Goal: Task Accomplishment & Management: Manage account settings

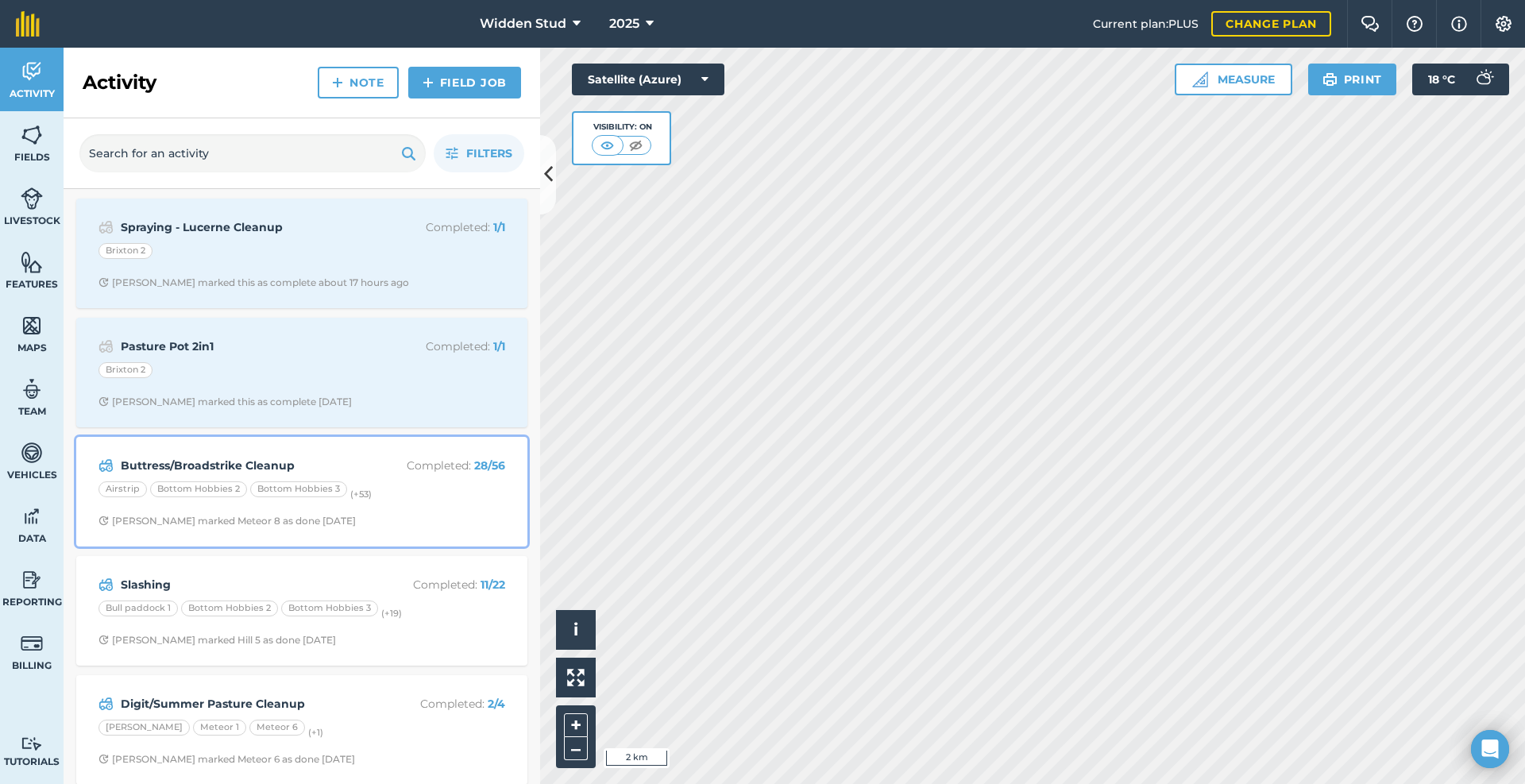
click at [429, 510] on div "Buttress/Broadstrike Cleanup Completed : 28 / 56 Airstrip Bottom Hobbies 2 Bott…" at bounding box center [301, 492] width 432 height 91
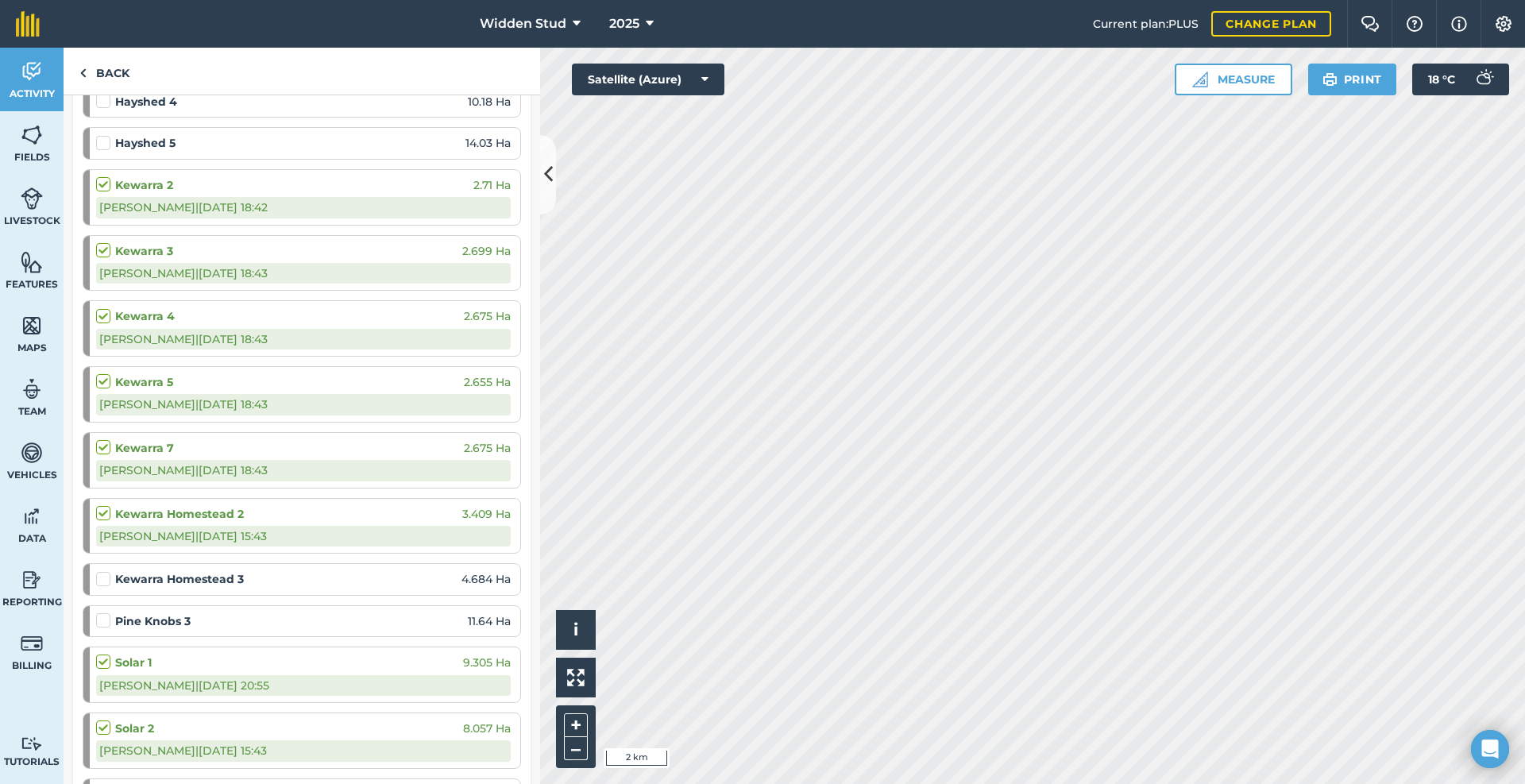
scroll to position [353, 0]
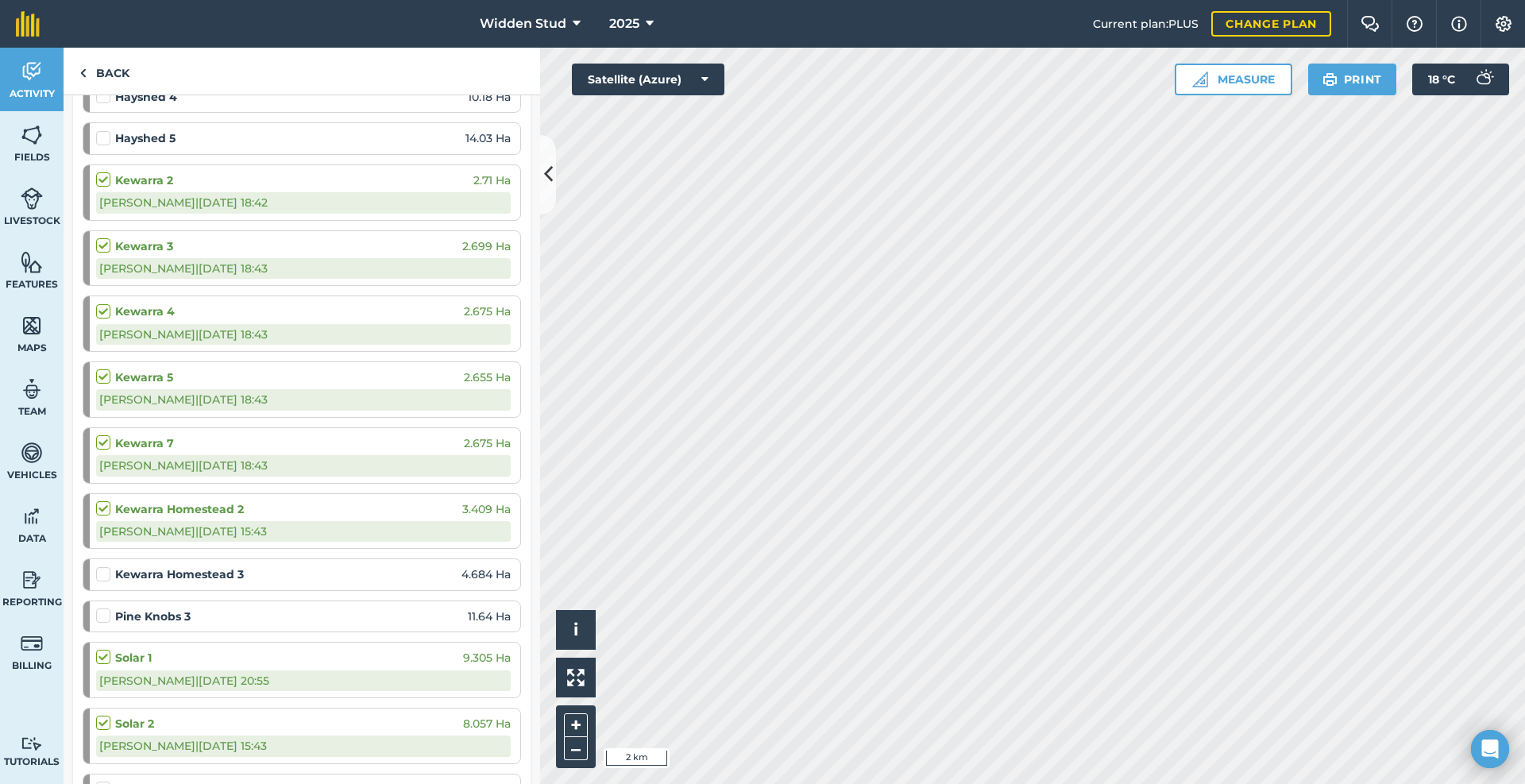
click at [103, 567] on label at bounding box center [106, 567] width 19 height 0
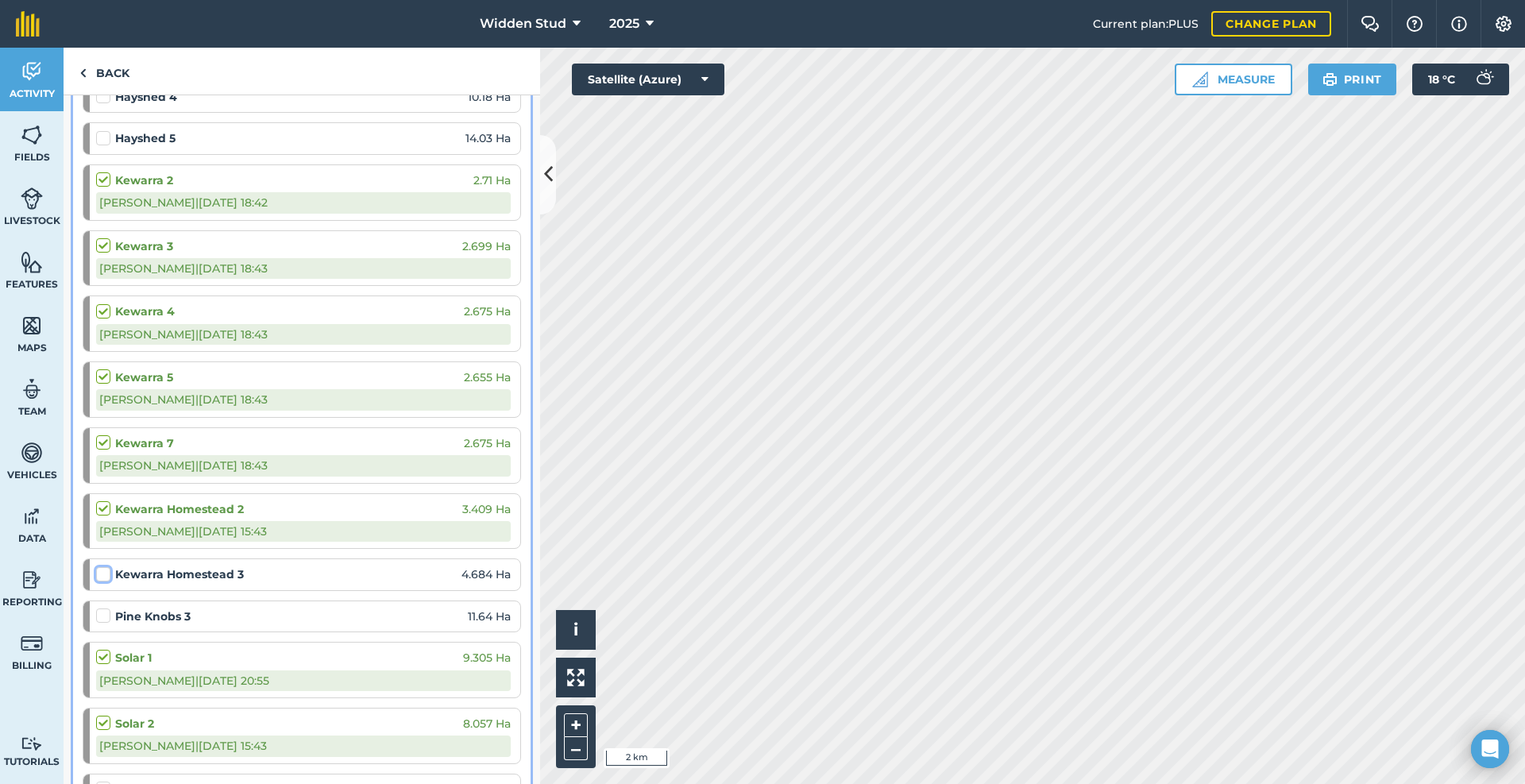
click at [103, 577] on input "checkbox" at bounding box center [101, 571] width 10 height 10
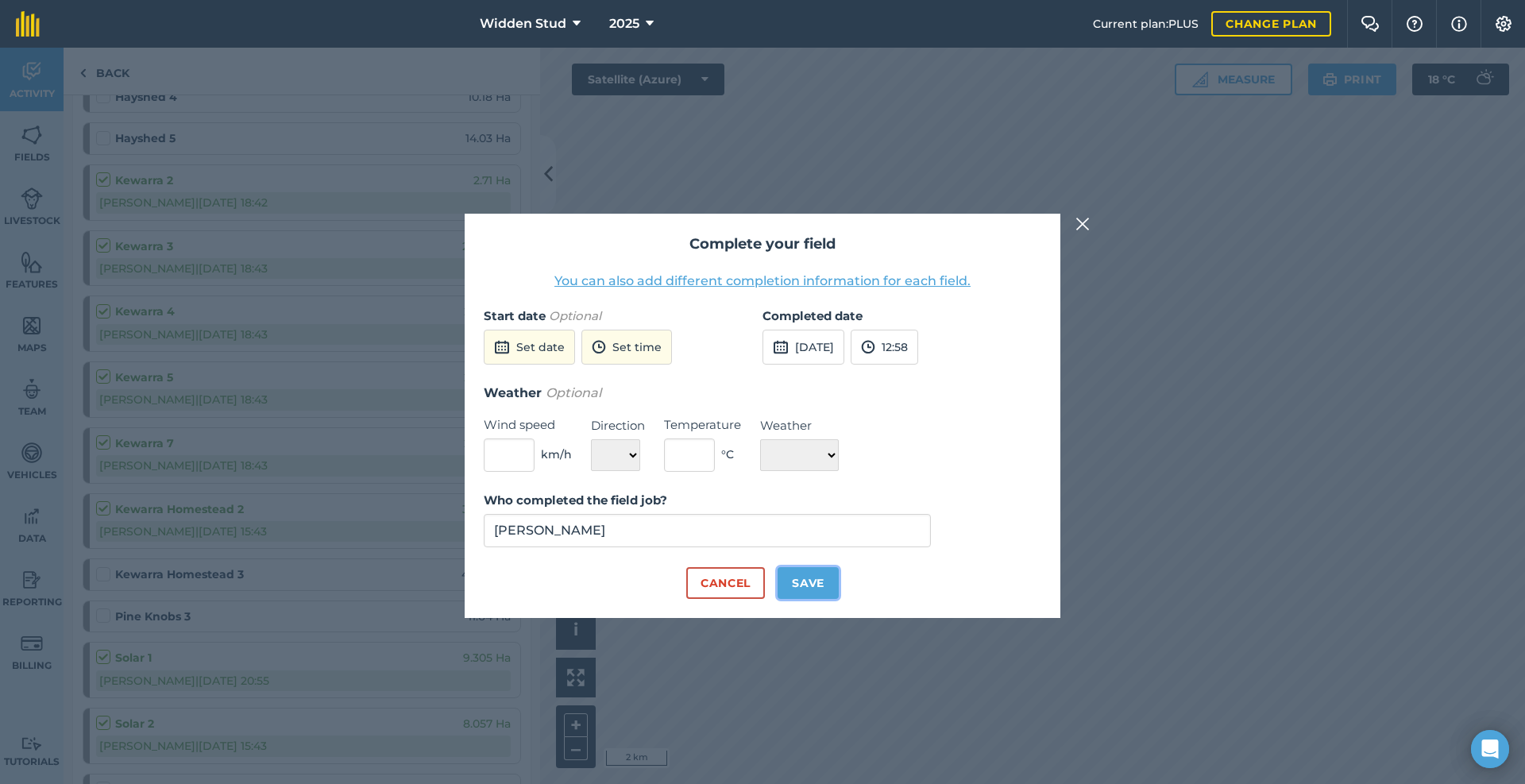
click at [798, 586] on button "Save" at bounding box center [808, 582] width 61 height 32
checkbox input "true"
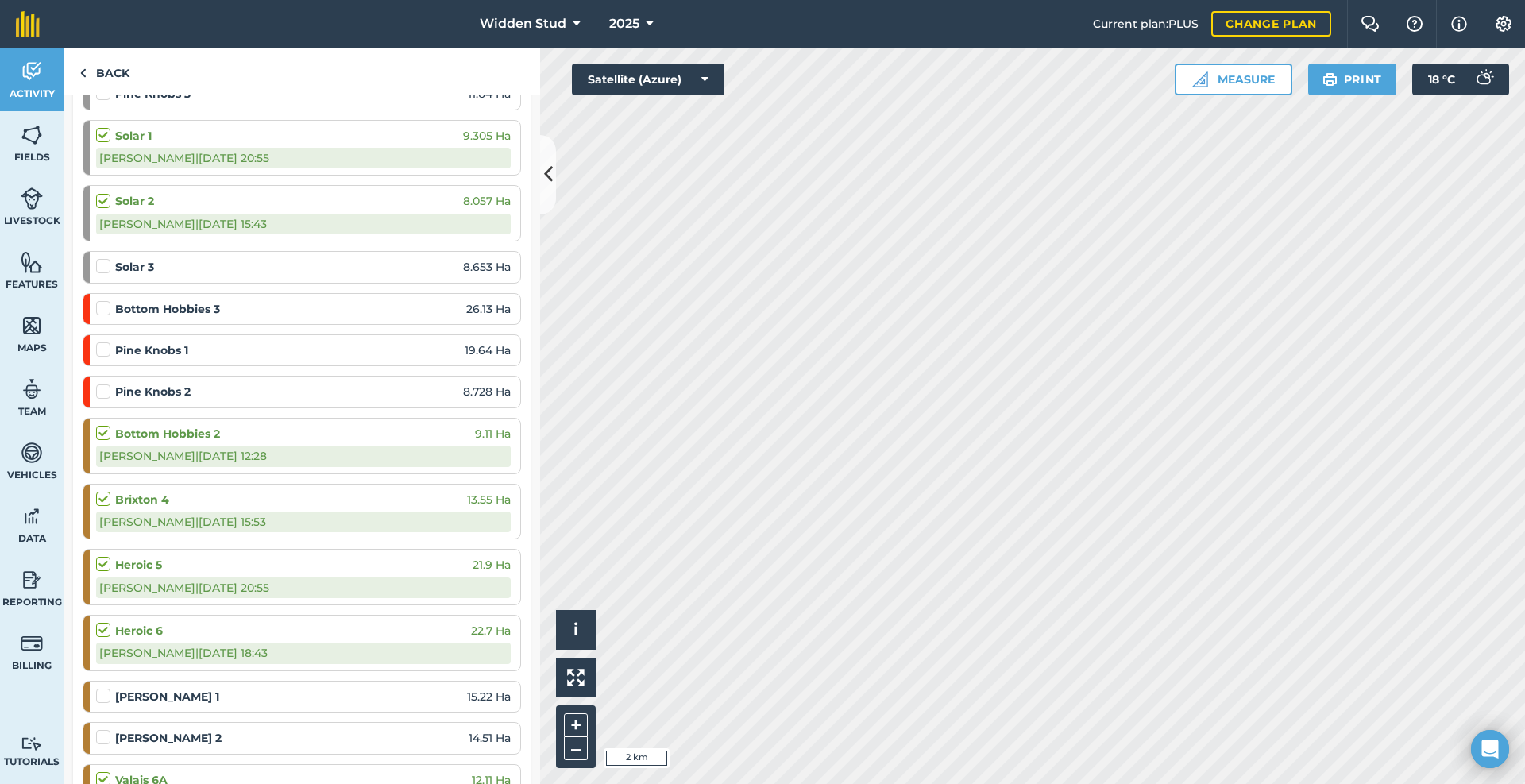
scroll to position [909, 0]
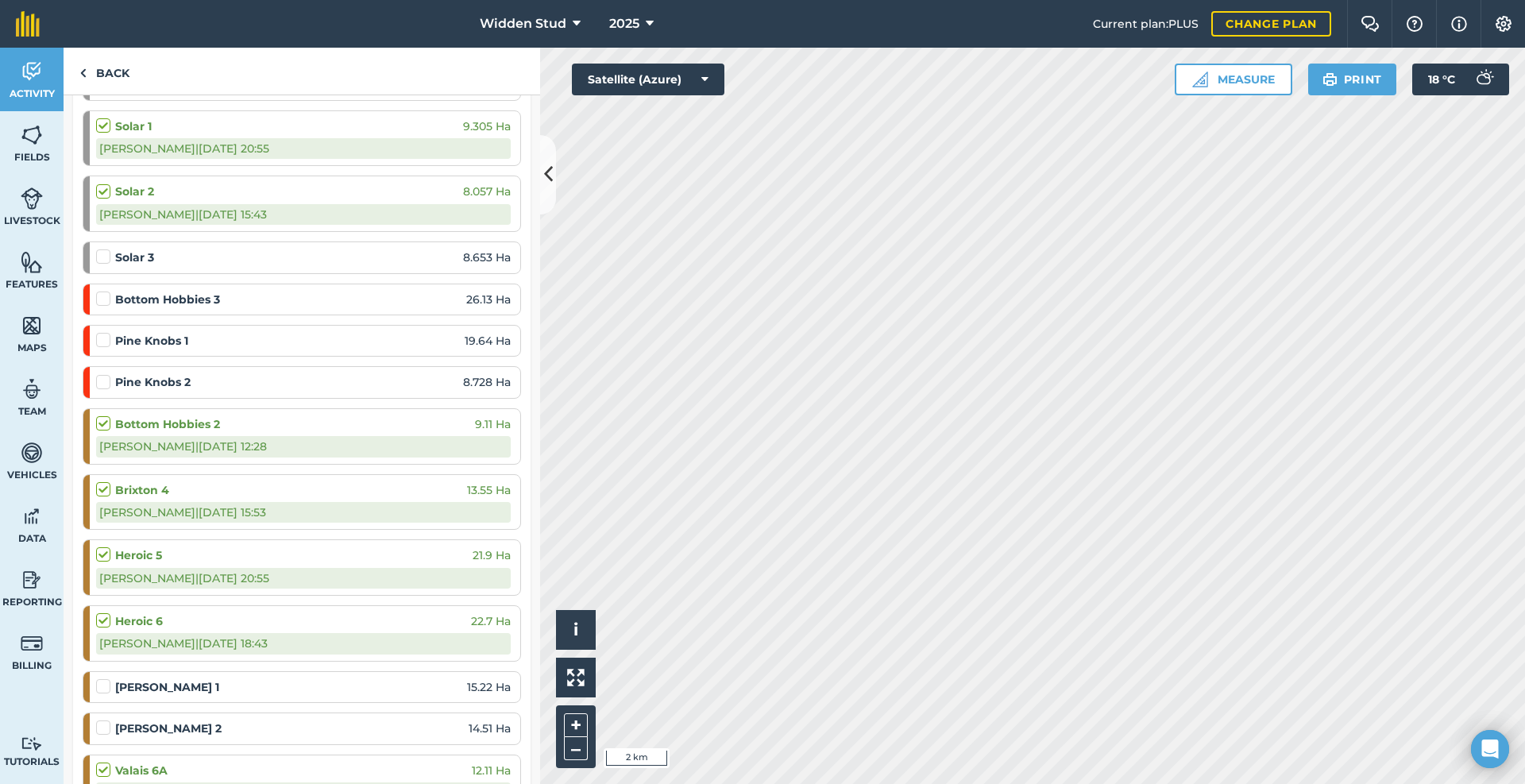
click at [99, 248] on label at bounding box center [106, 248] width 19 height 0
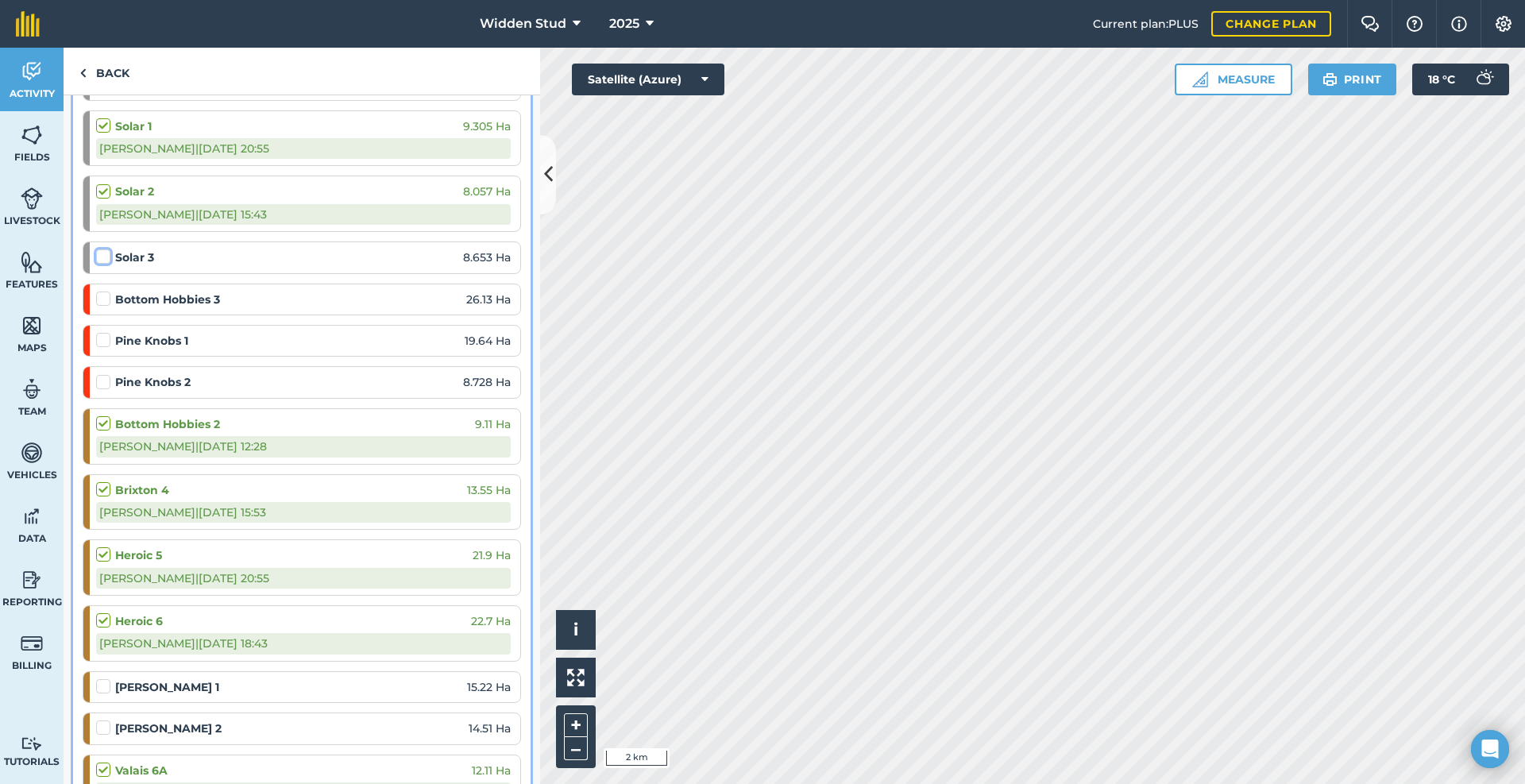
click at [99, 258] on input "checkbox" at bounding box center [101, 253] width 10 height 10
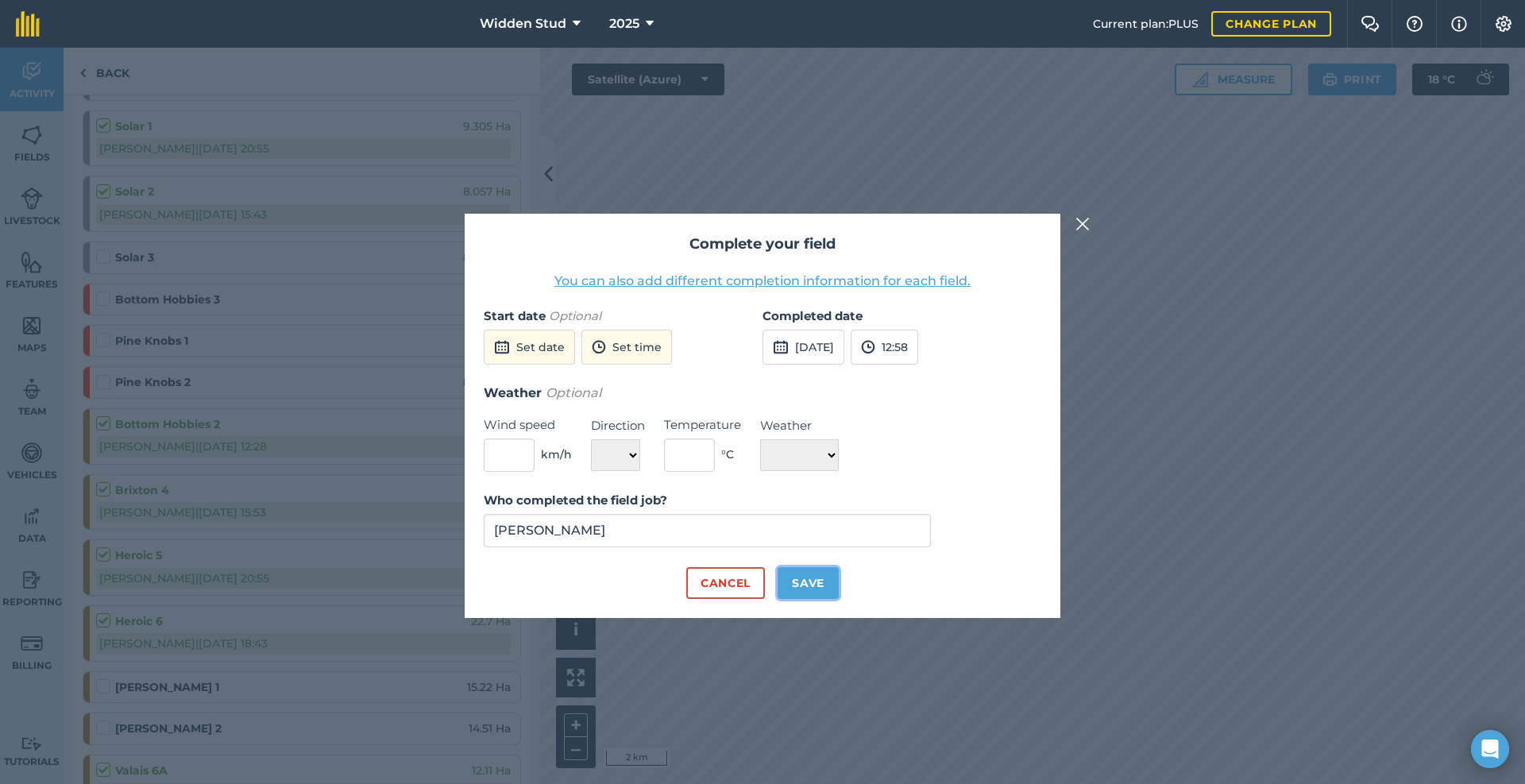
click at [810, 573] on button "Save" at bounding box center [808, 582] width 61 height 32
checkbox input "true"
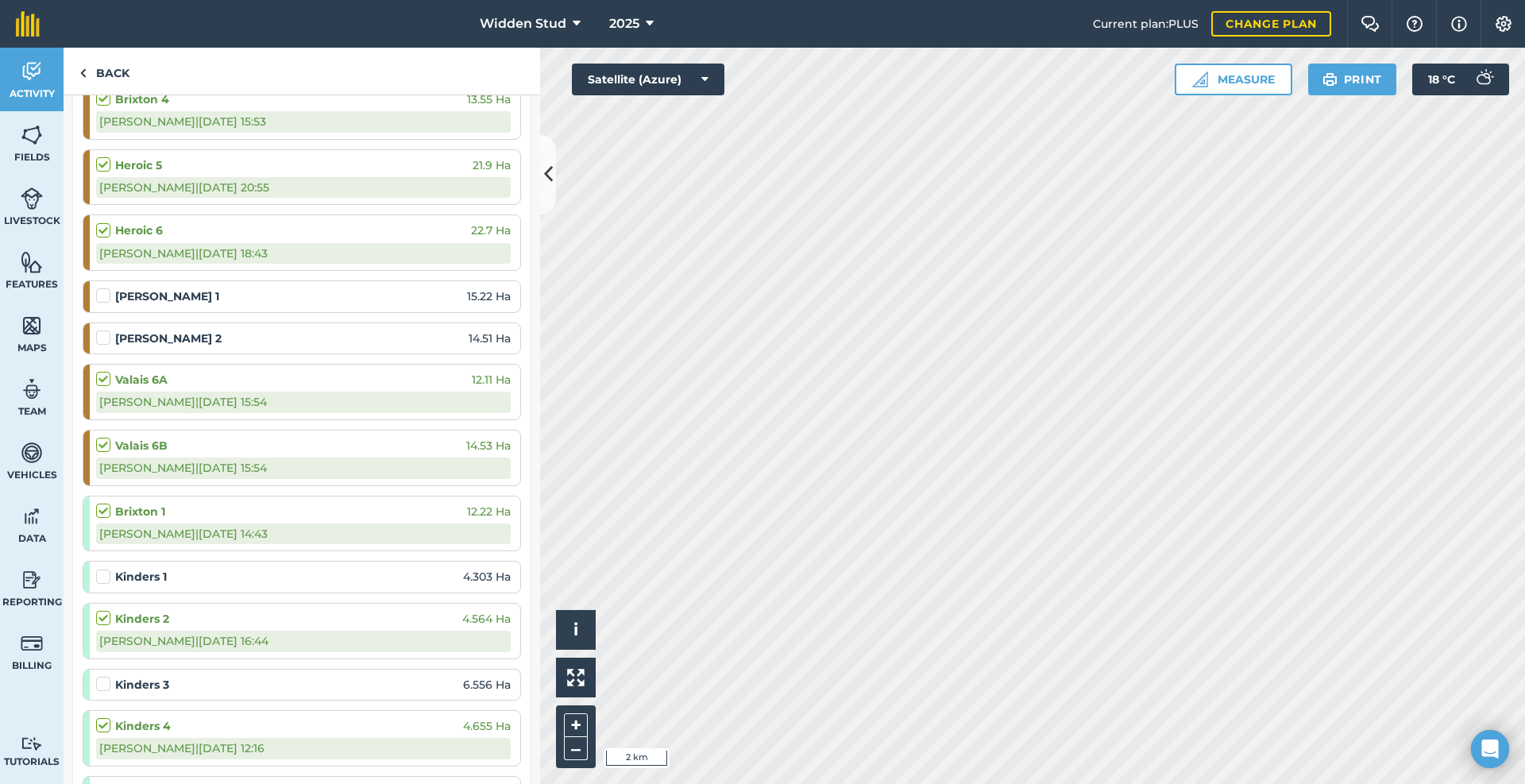
scroll to position [1464, 0]
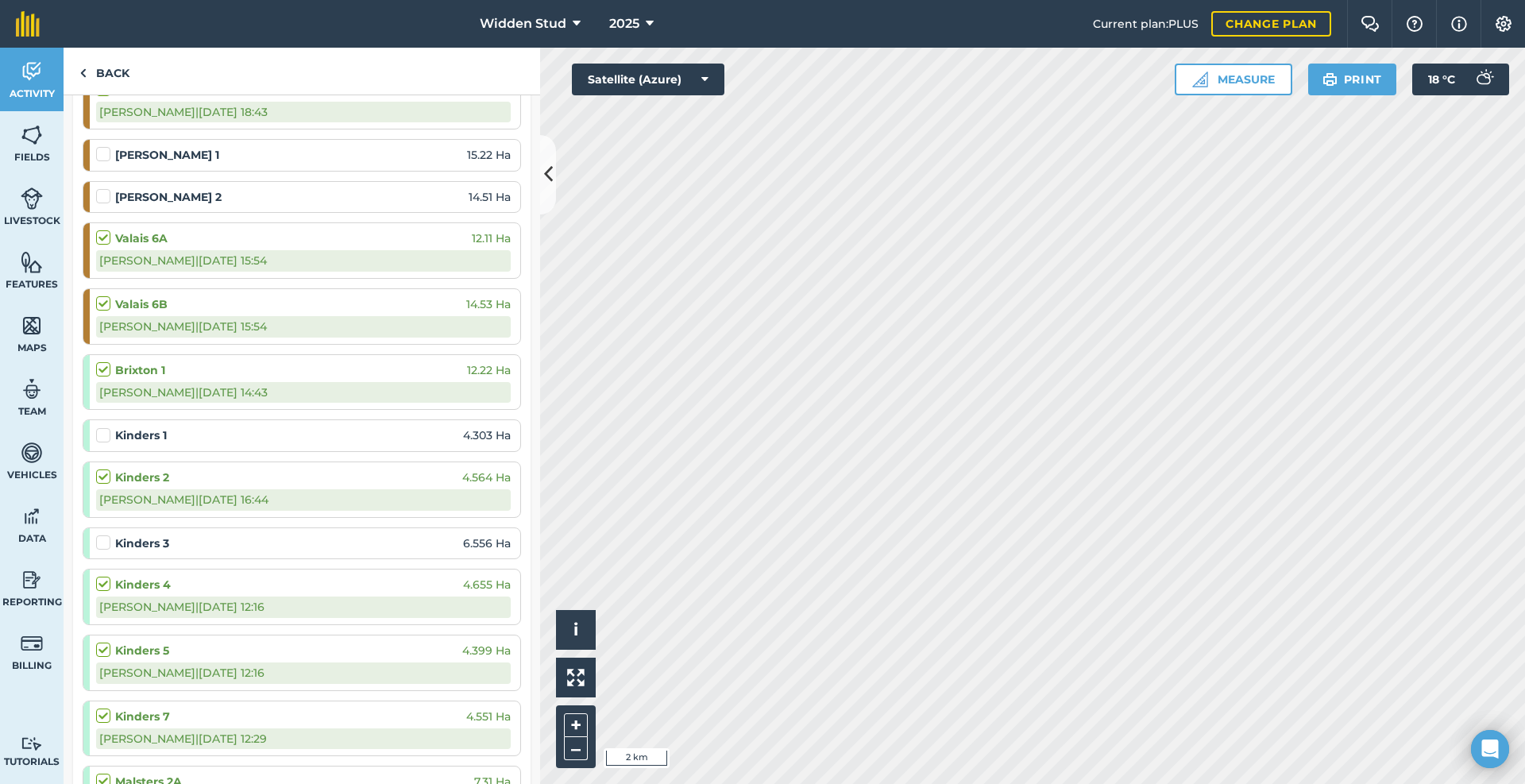
click at [106, 535] on label at bounding box center [106, 535] width 19 height 0
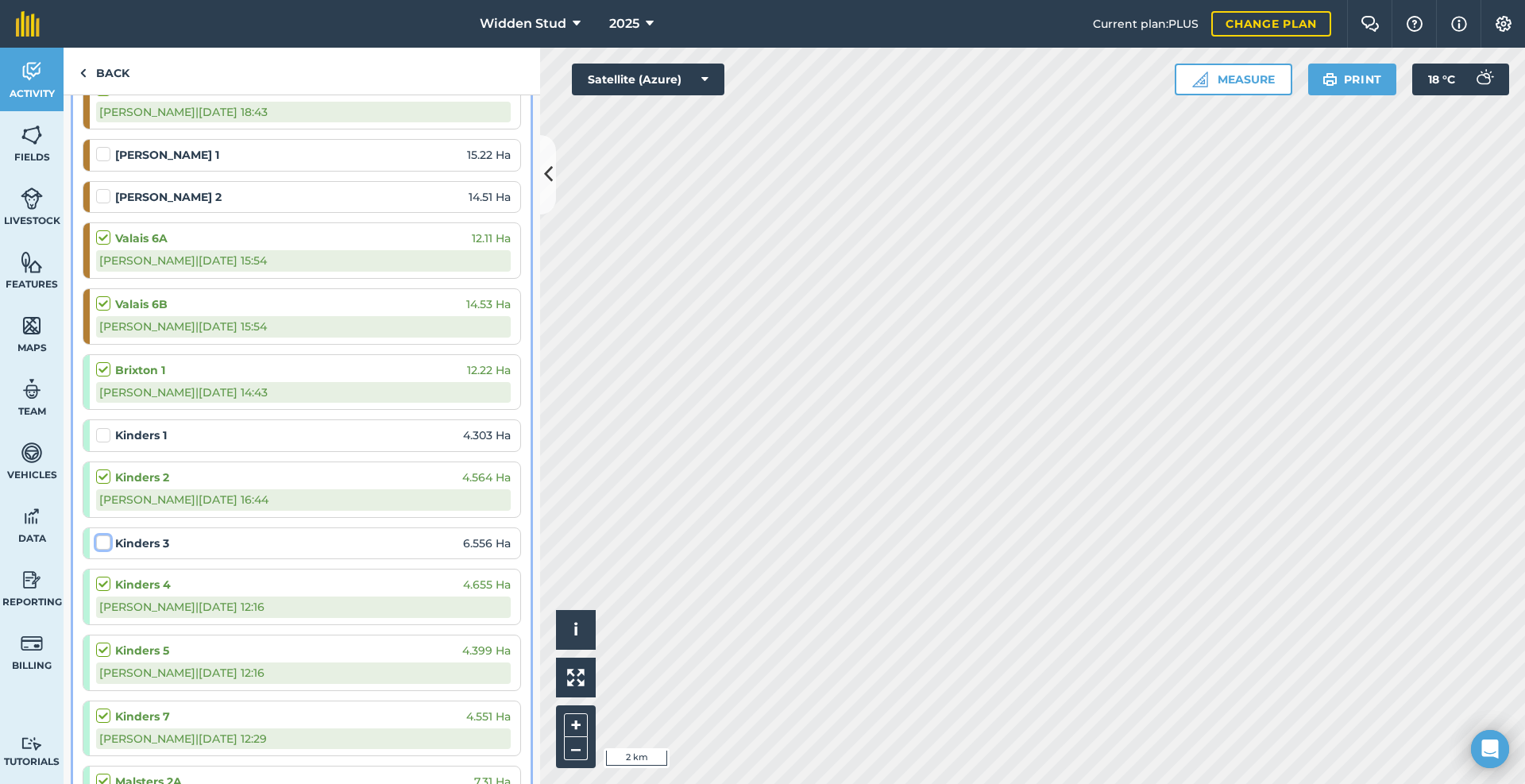
click at [106, 545] on input "checkbox" at bounding box center [101, 539] width 10 height 10
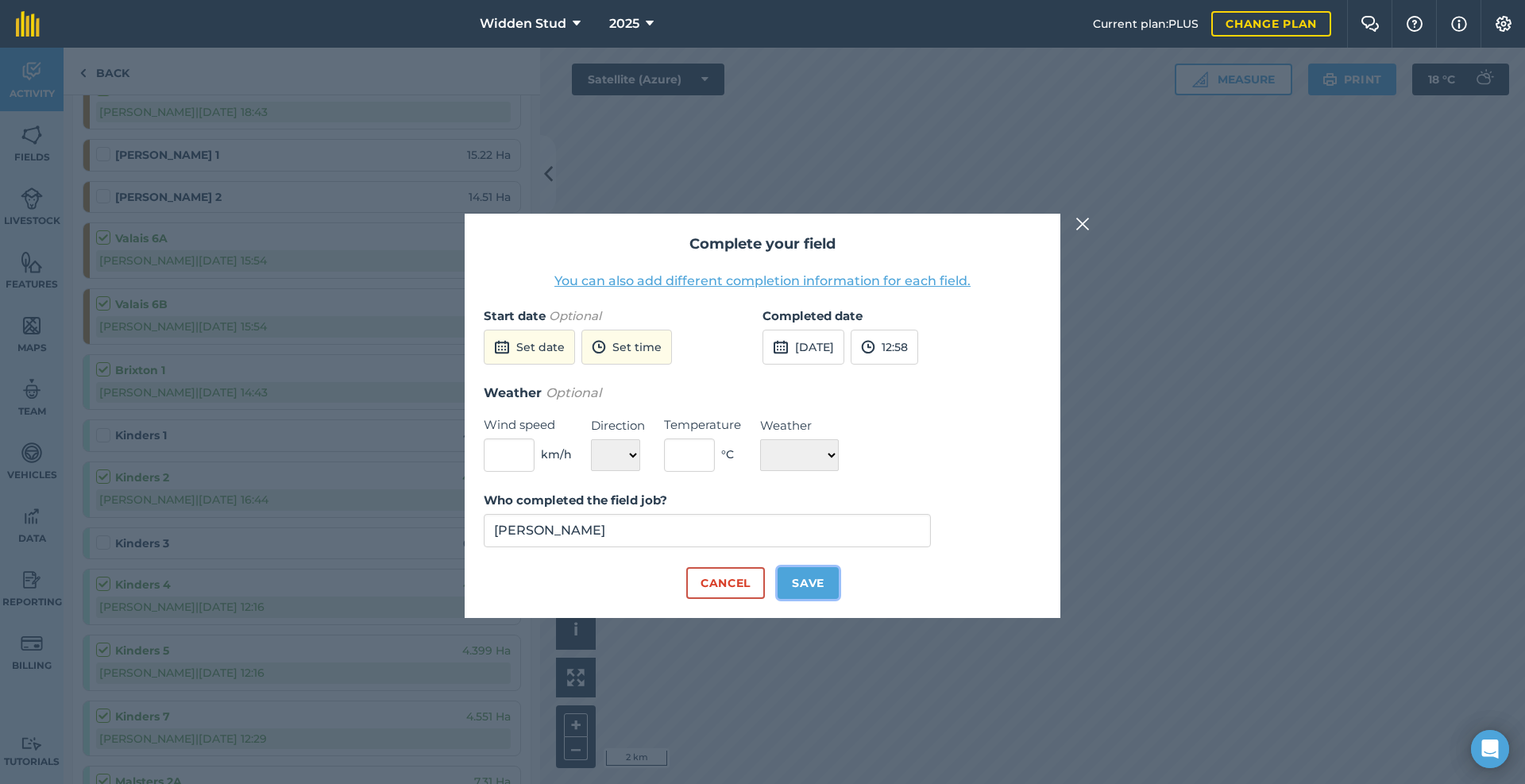
click at [806, 583] on button "Save" at bounding box center [808, 582] width 61 height 32
checkbox input "true"
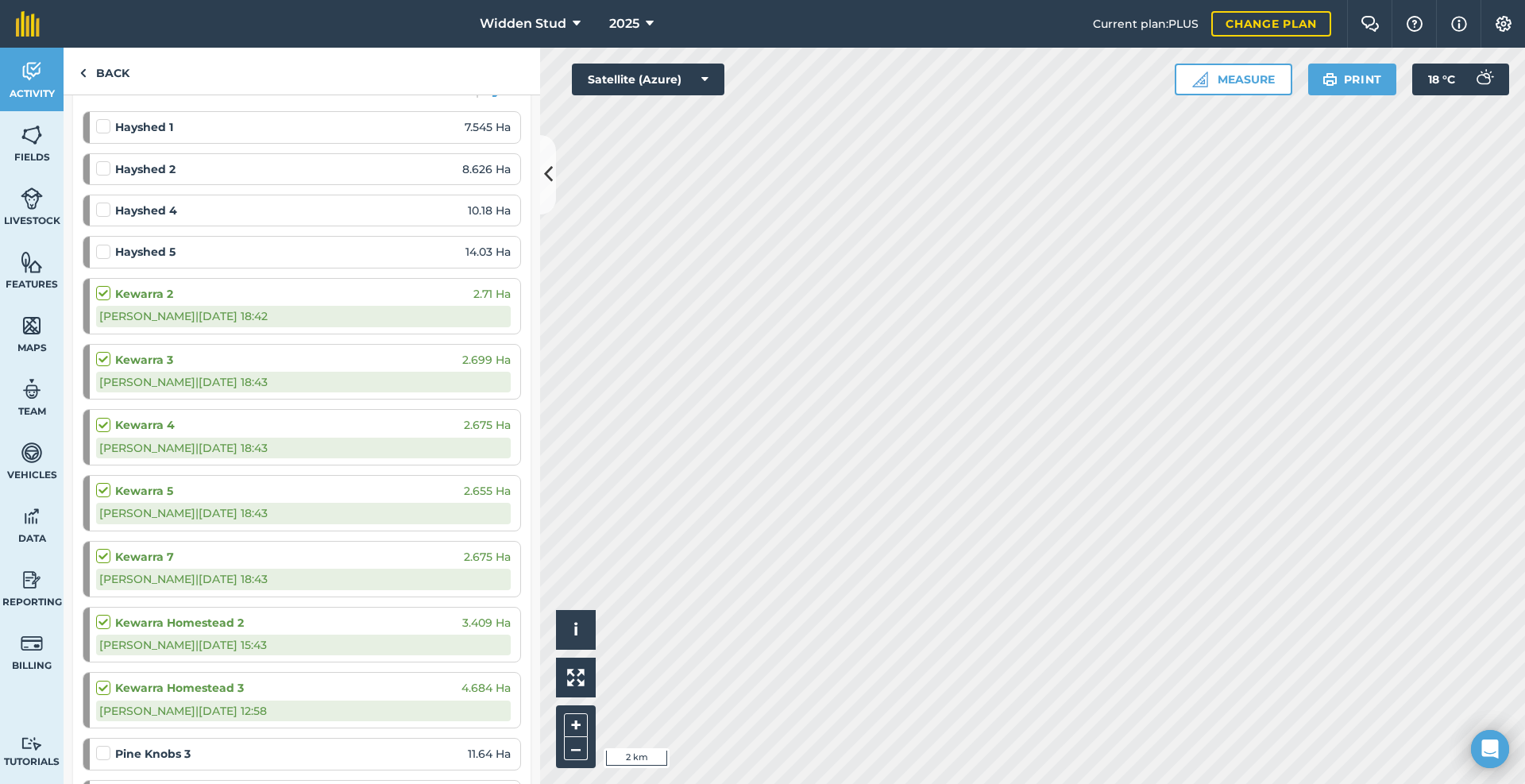
scroll to position [0, 0]
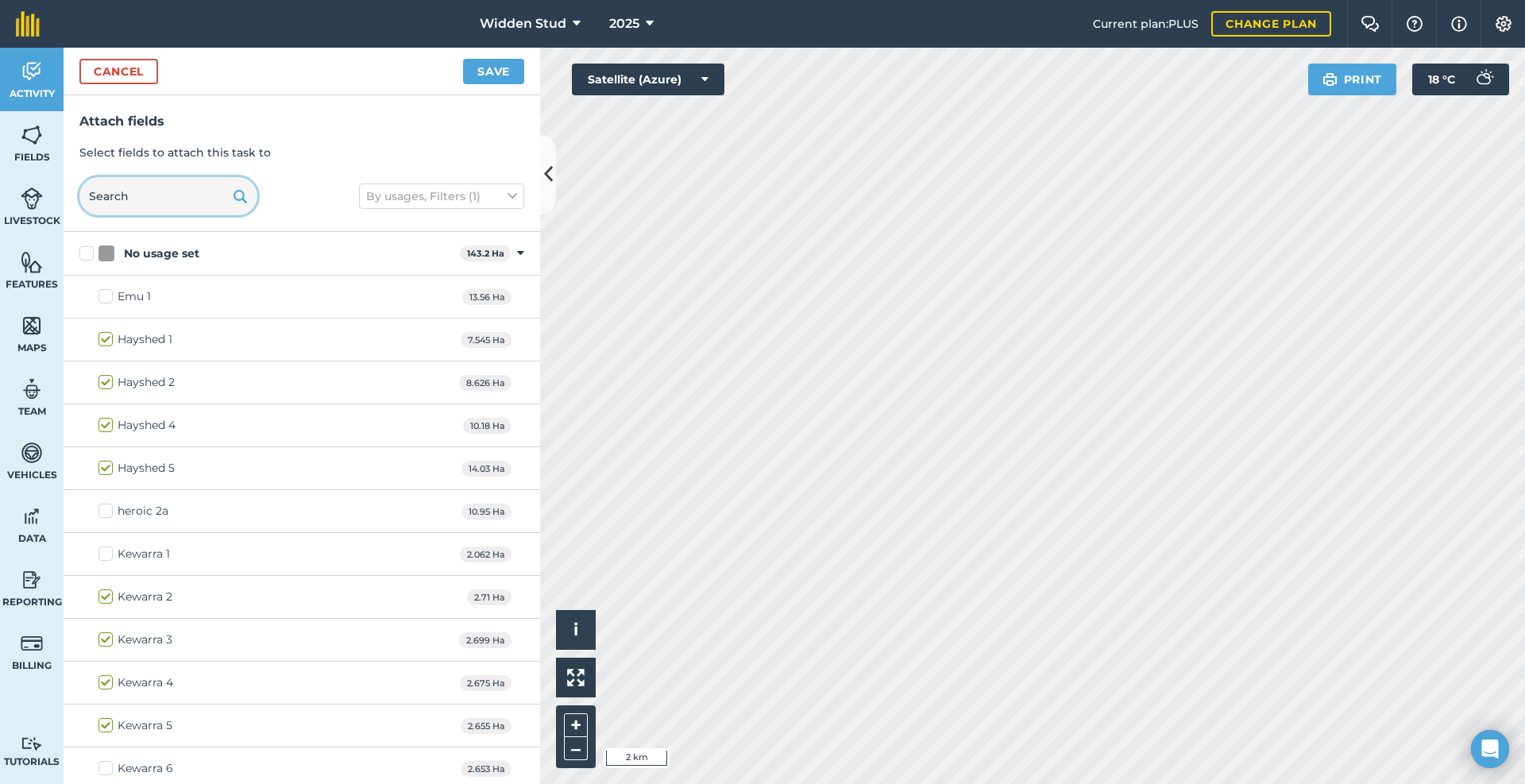
click at [156, 188] on input "text" at bounding box center [168, 196] width 178 height 38
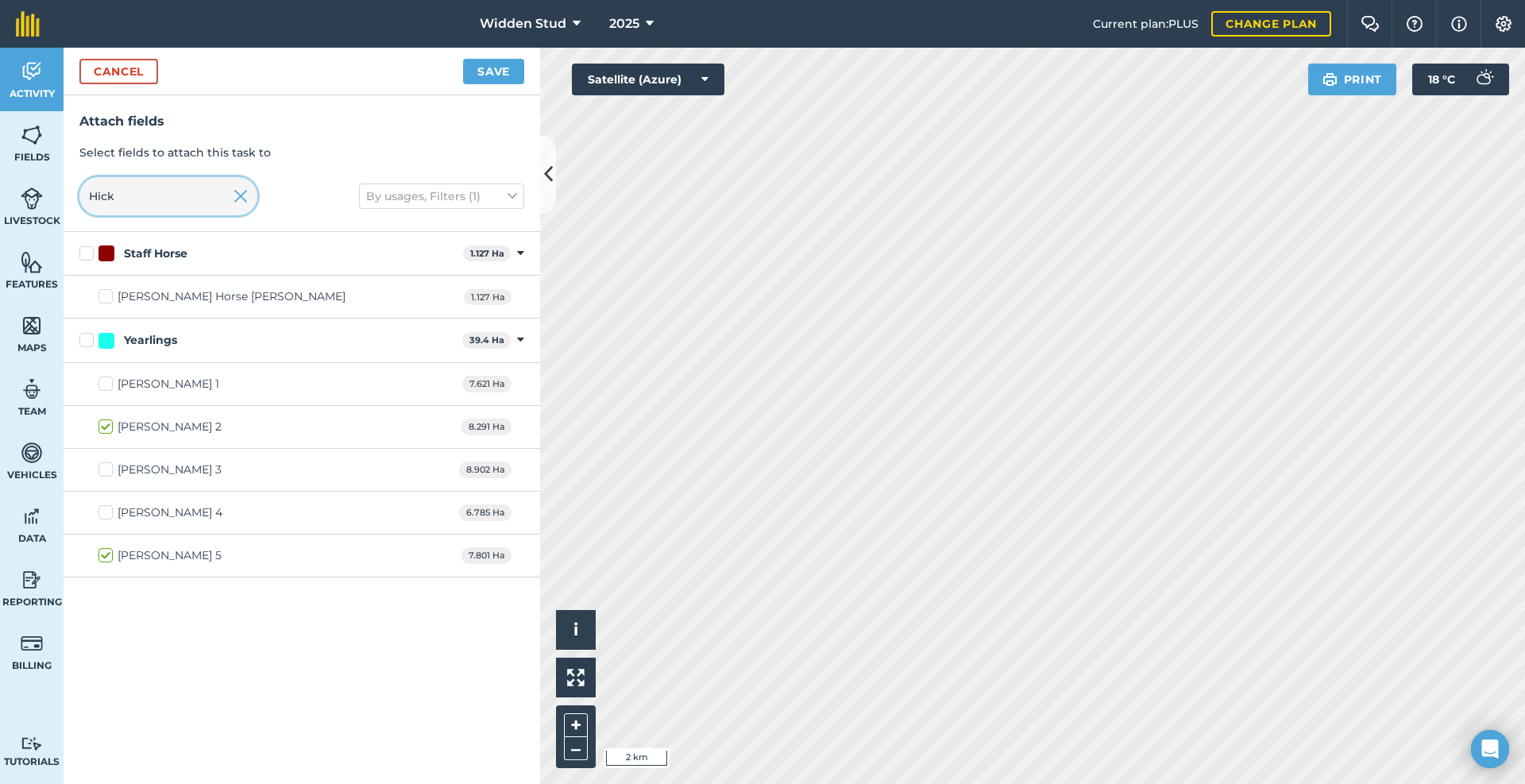
type input "Hick"
click at [488, 64] on button "Save" at bounding box center [493, 72] width 61 height 25
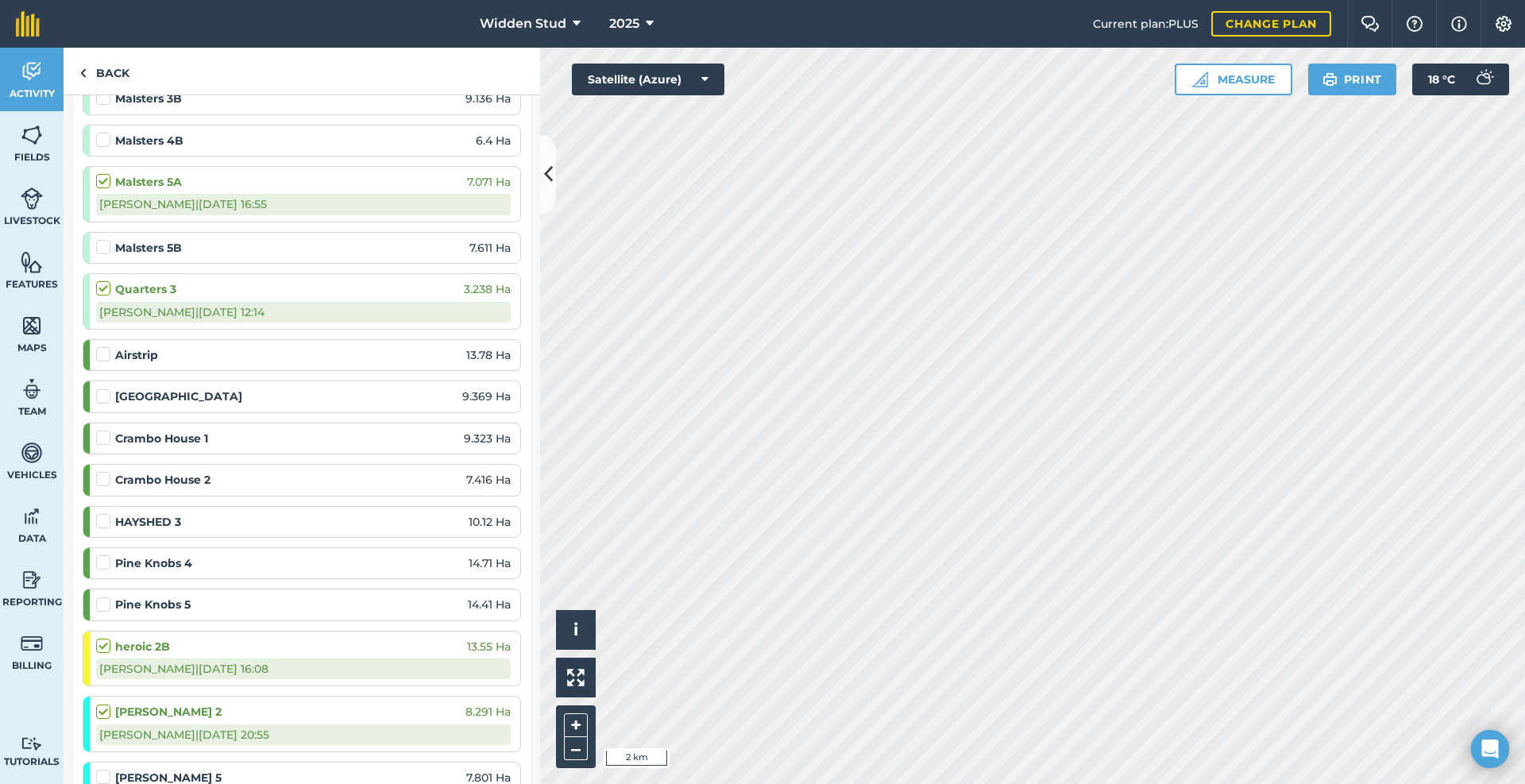
scroll to position [2462, 0]
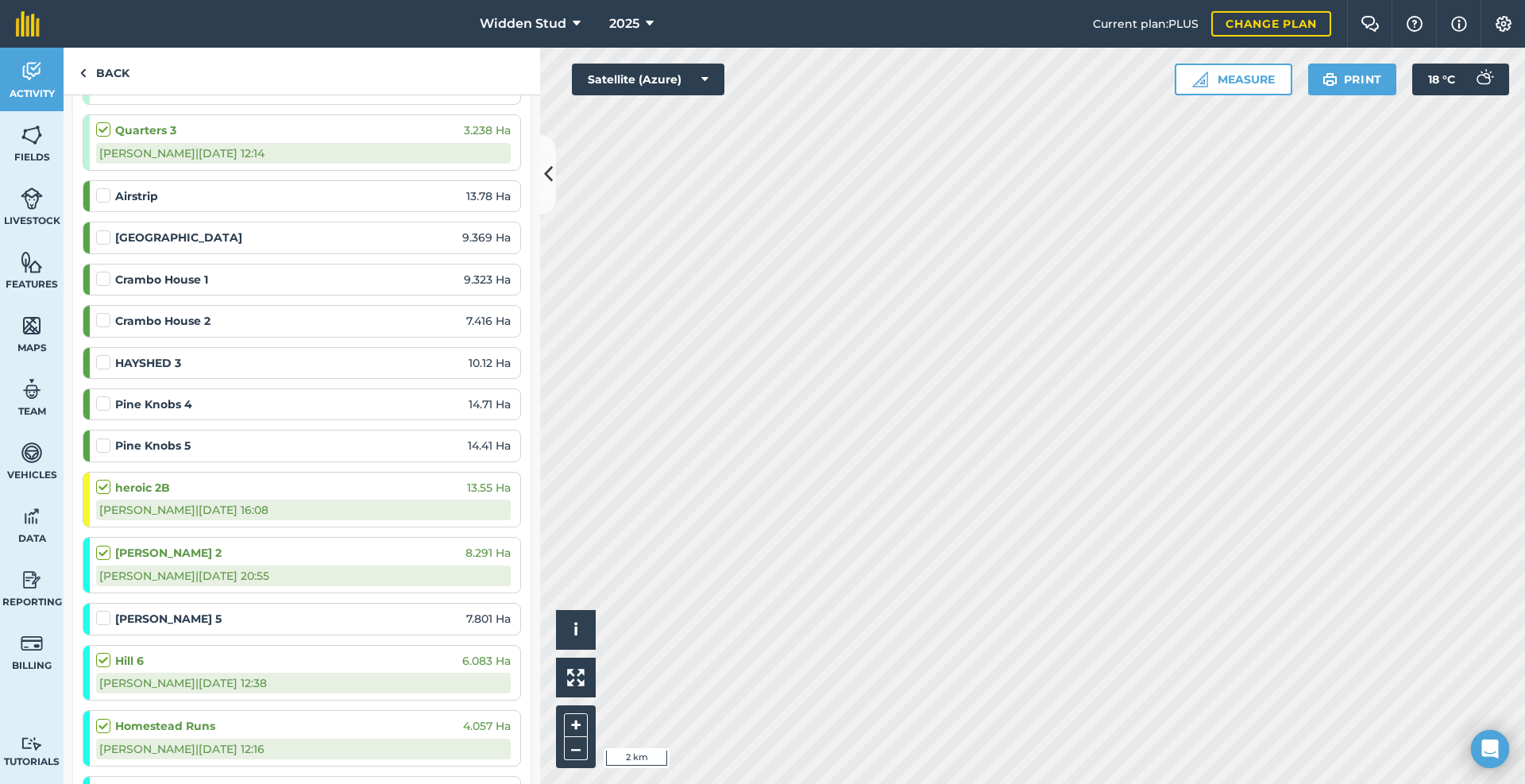
click at [99, 610] on label at bounding box center [106, 610] width 19 height 0
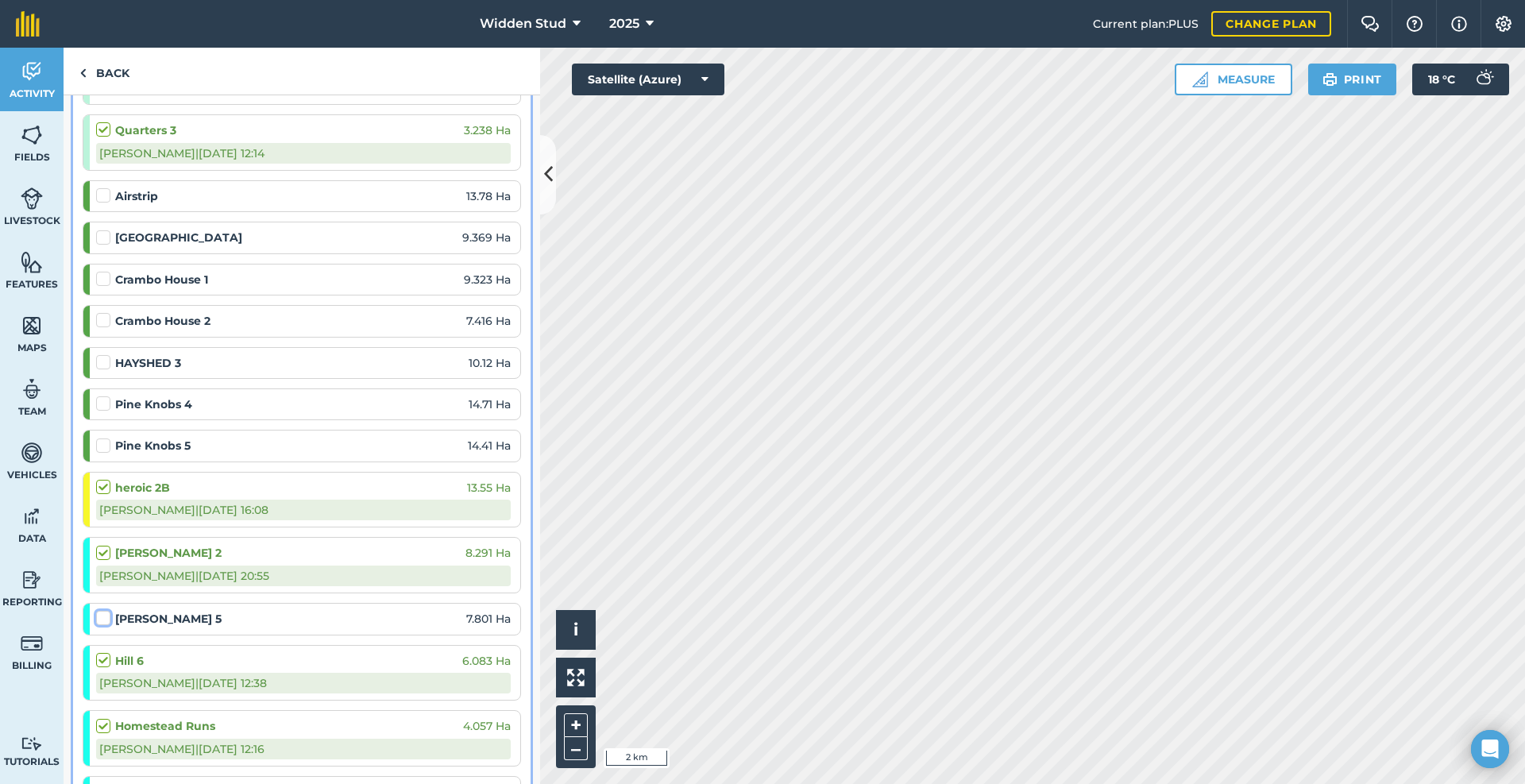
click at [99, 620] on input "checkbox" at bounding box center [101, 615] width 10 height 10
checkbox input "false"
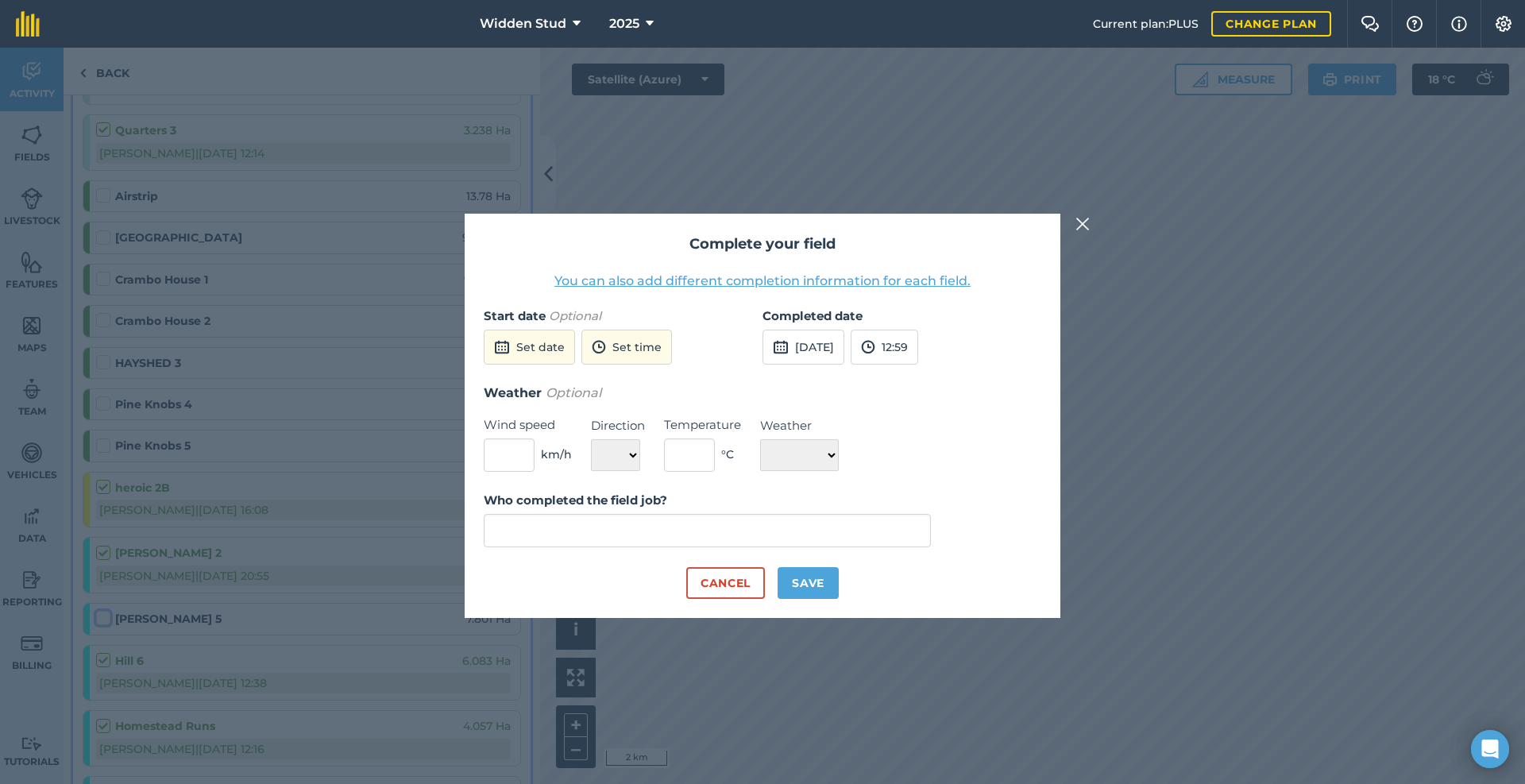
type input "[PERSON_NAME]"
click at [798, 573] on button "Save" at bounding box center [808, 582] width 61 height 32
checkbox input "true"
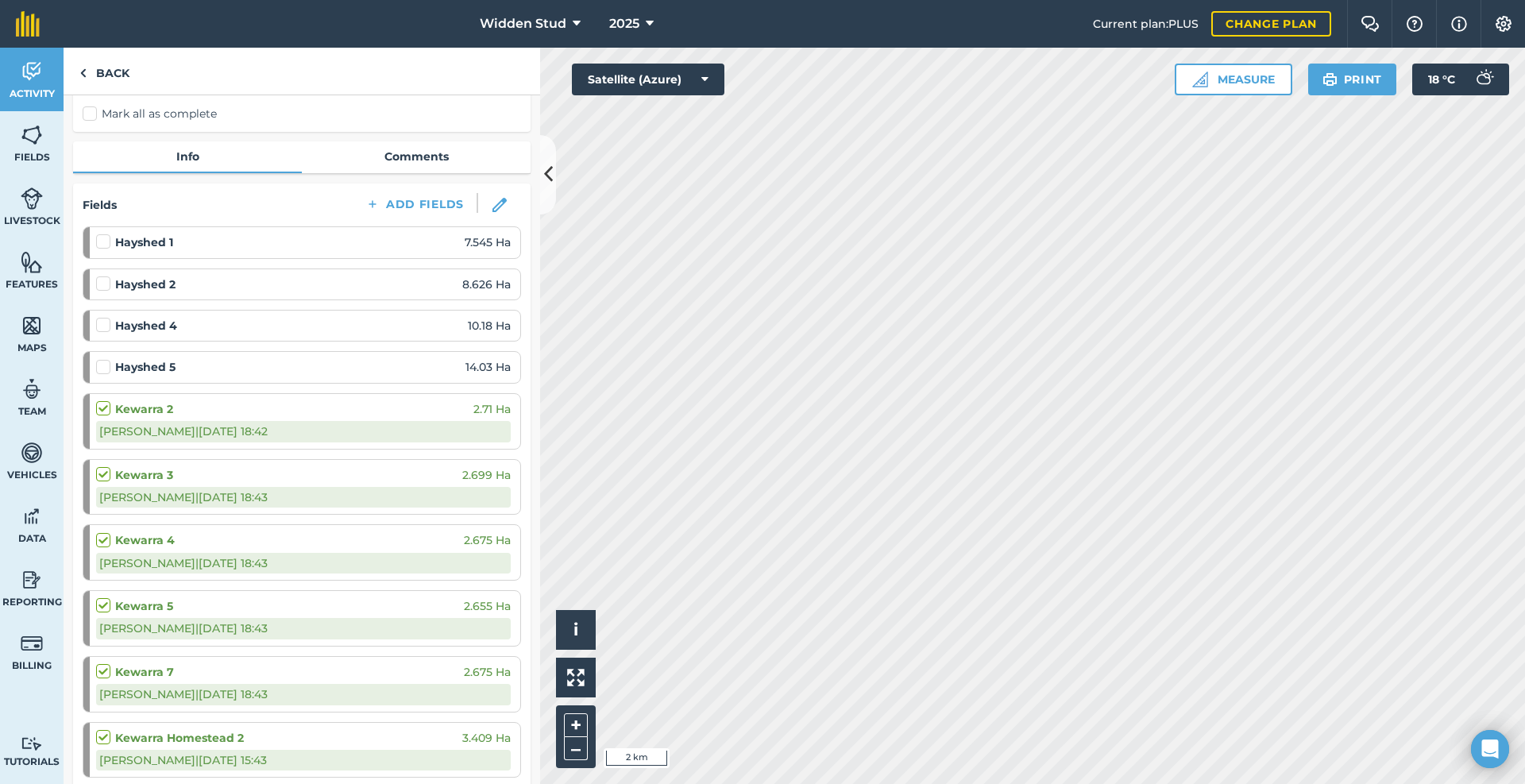
scroll to position [0, 0]
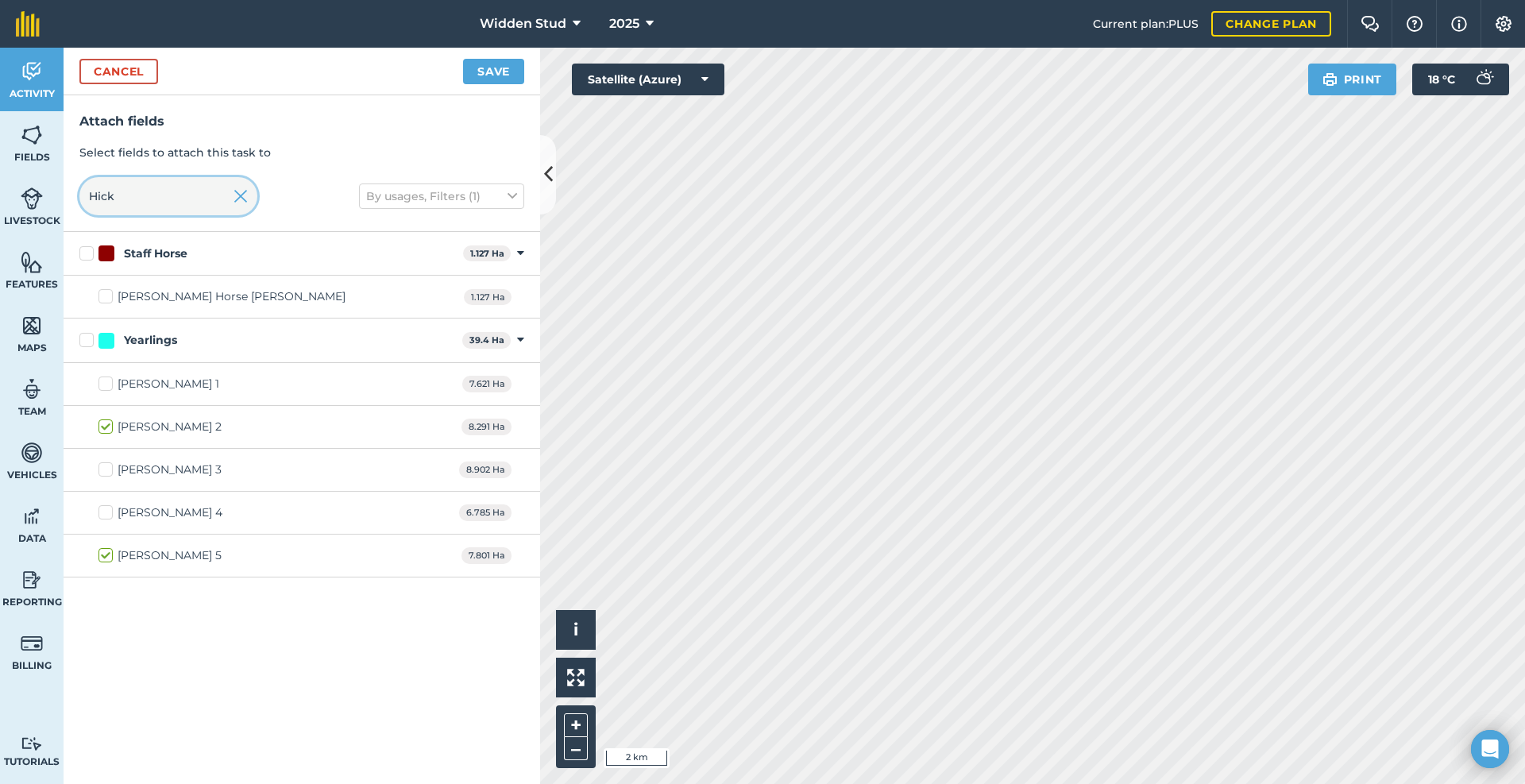
click at [180, 206] on input "Hick" at bounding box center [168, 196] width 178 height 38
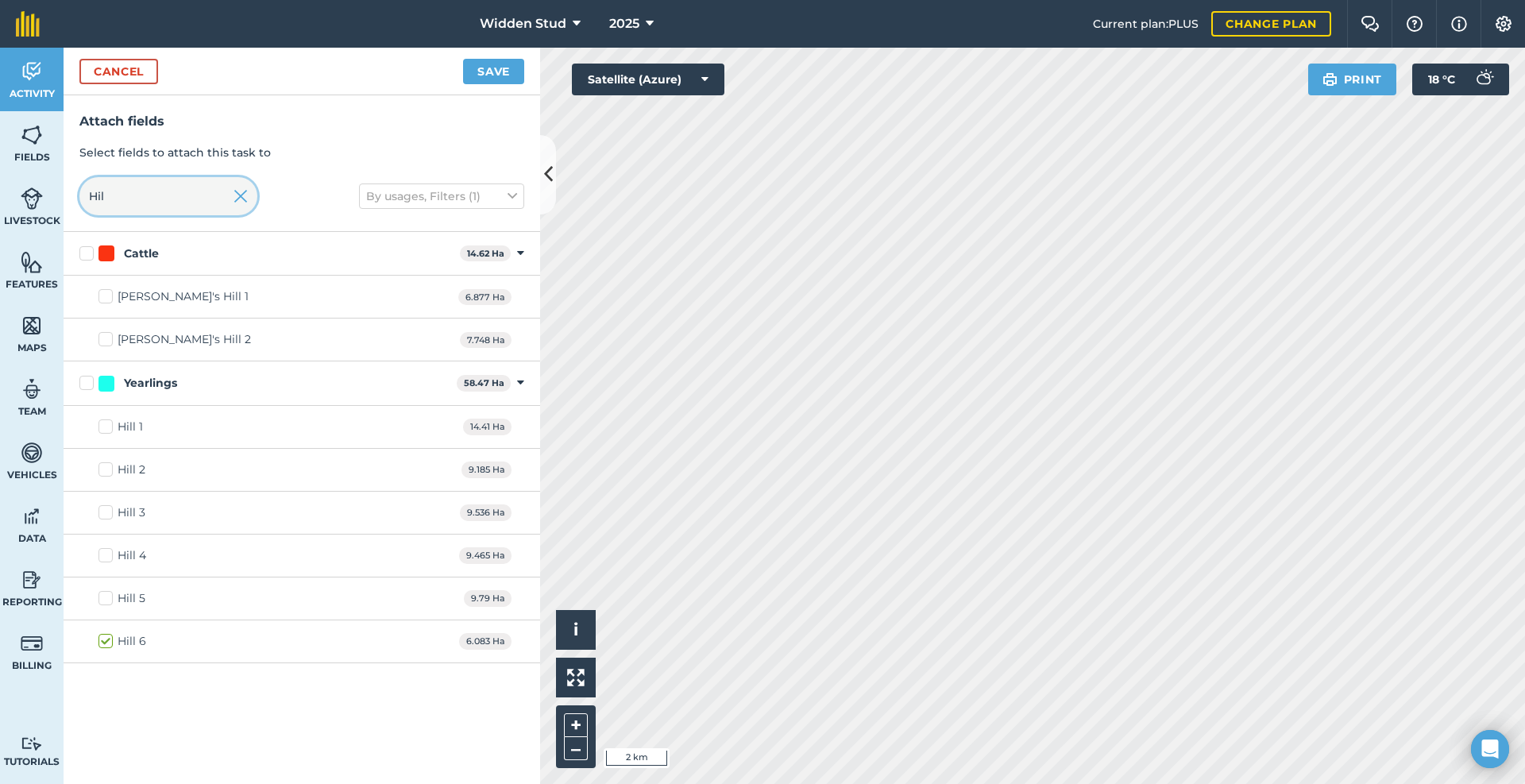
type input "Hil"
click at [113, 467] on label "Hill 2" at bounding box center [122, 469] width 47 height 16
click at [109, 467] on input "Hill 2" at bounding box center [103, 466] width 10 height 10
checkbox input "true"
click at [106, 506] on label "Hill 3" at bounding box center [122, 512] width 47 height 16
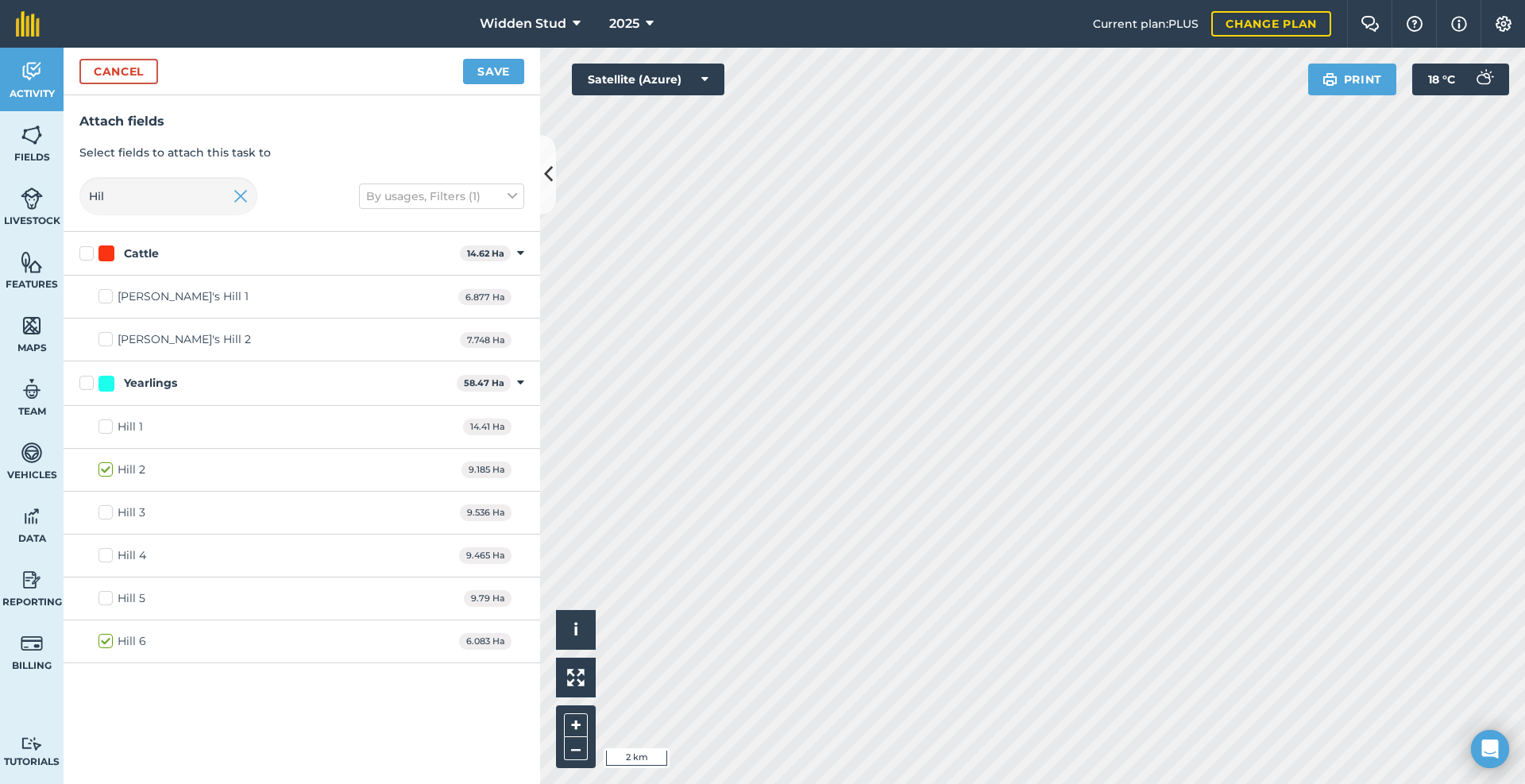
click at [106, 506] on input "Hill 3" at bounding box center [103, 508] width 10 height 10
checkbox input "true"
click at [108, 426] on label "Hill 1" at bounding box center [120, 427] width 45 height 16
click at [108, 426] on input "Hill 1" at bounding box center [103, 423] width 10 height 10
checkbox input "true"
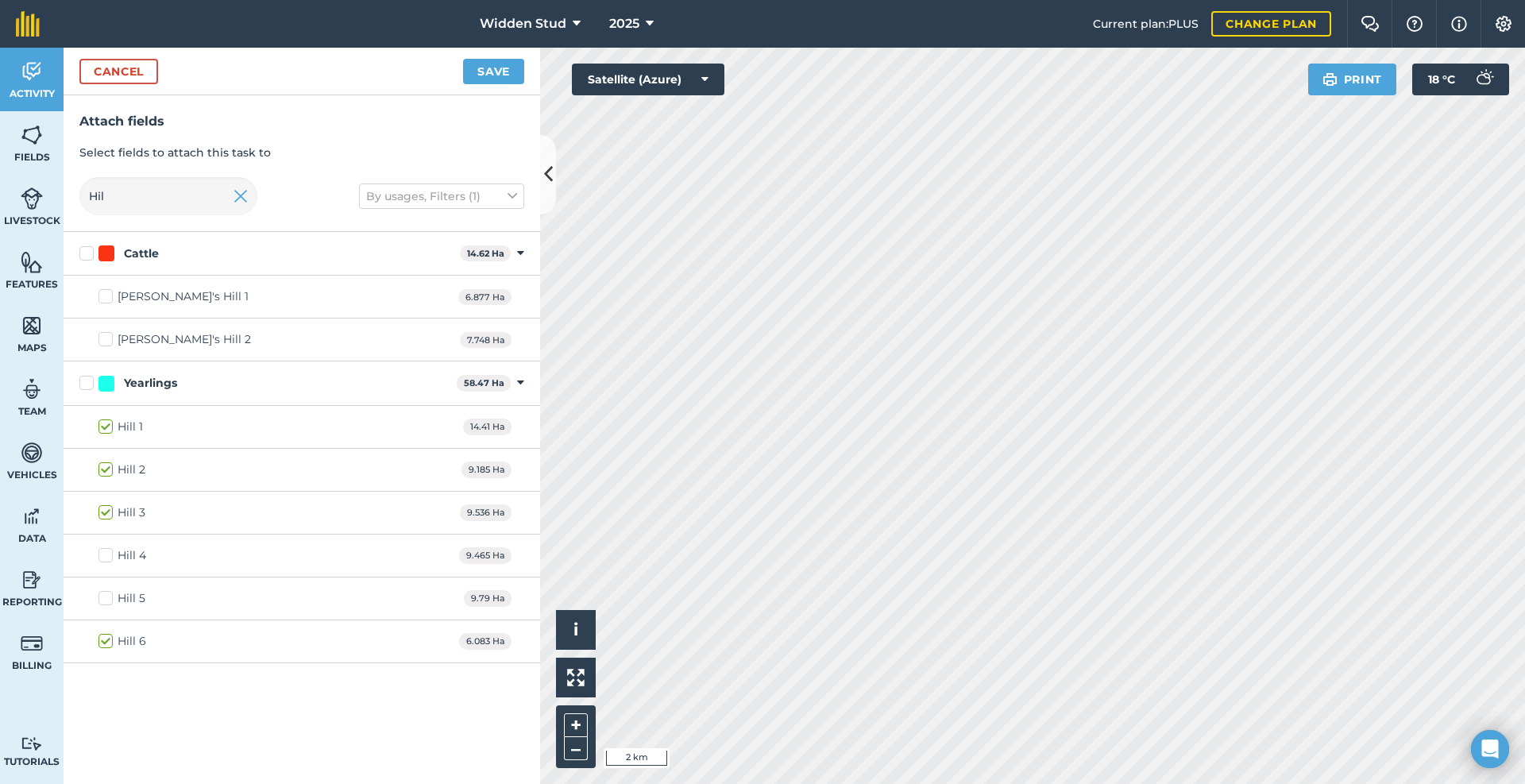
click at [112, 554] on label "Hill 4" at bounding box center [122, 556] width 47 height 16
click at [109, 554] on input "Hill 4" at bounding box center [103, 552] width 10 height 10
checkbox input "true"
click at [110, 596] on label "Hill 5" at bounding box center [122, 598] width 47 height 16
click at [109, 596] on input "Hill 5" at bounding box center [103, 595] width 10 height 10
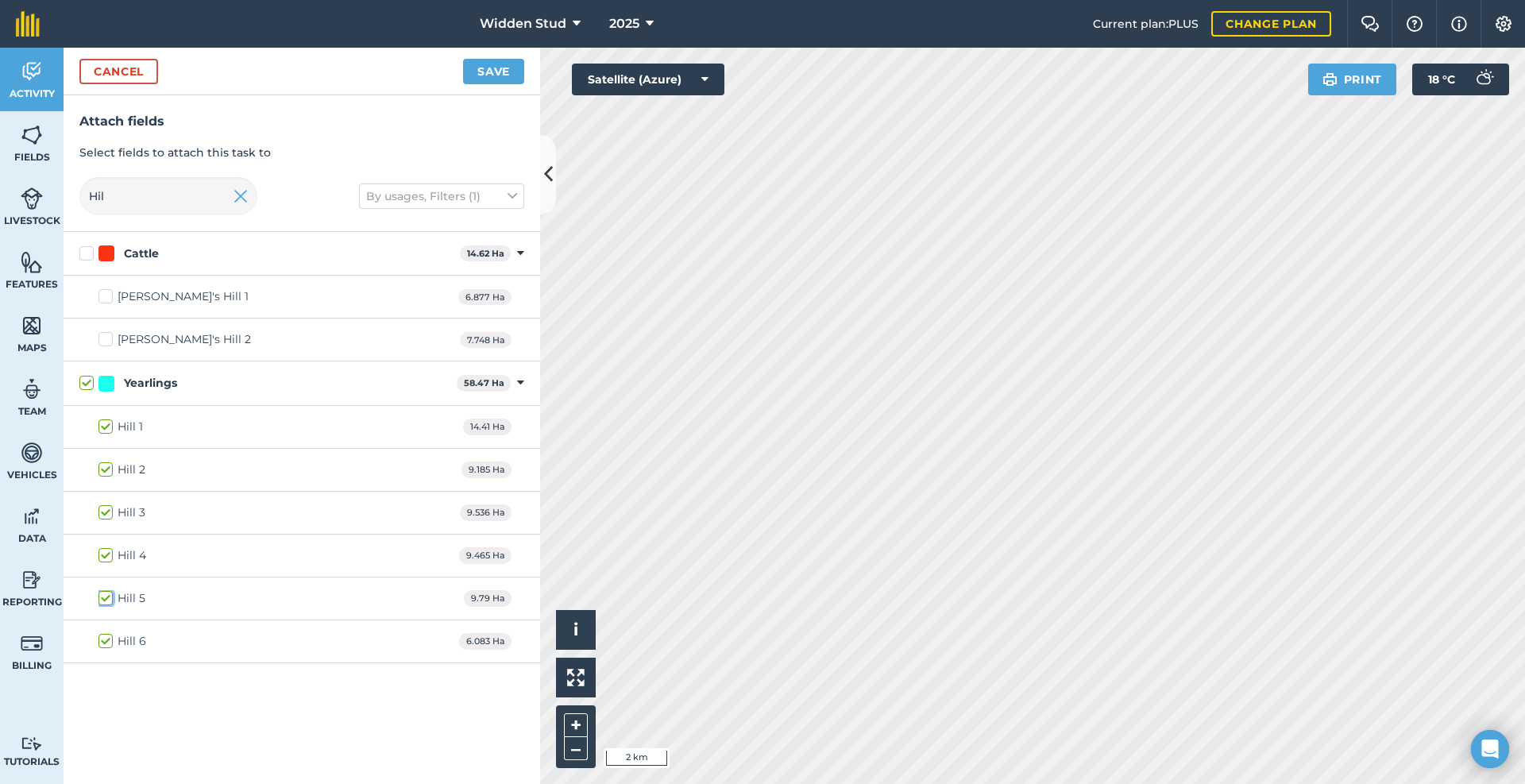
checkbox input "true"
click at [485, 73] on button "Save" at bounding box center [493, 72] width 61 height 25
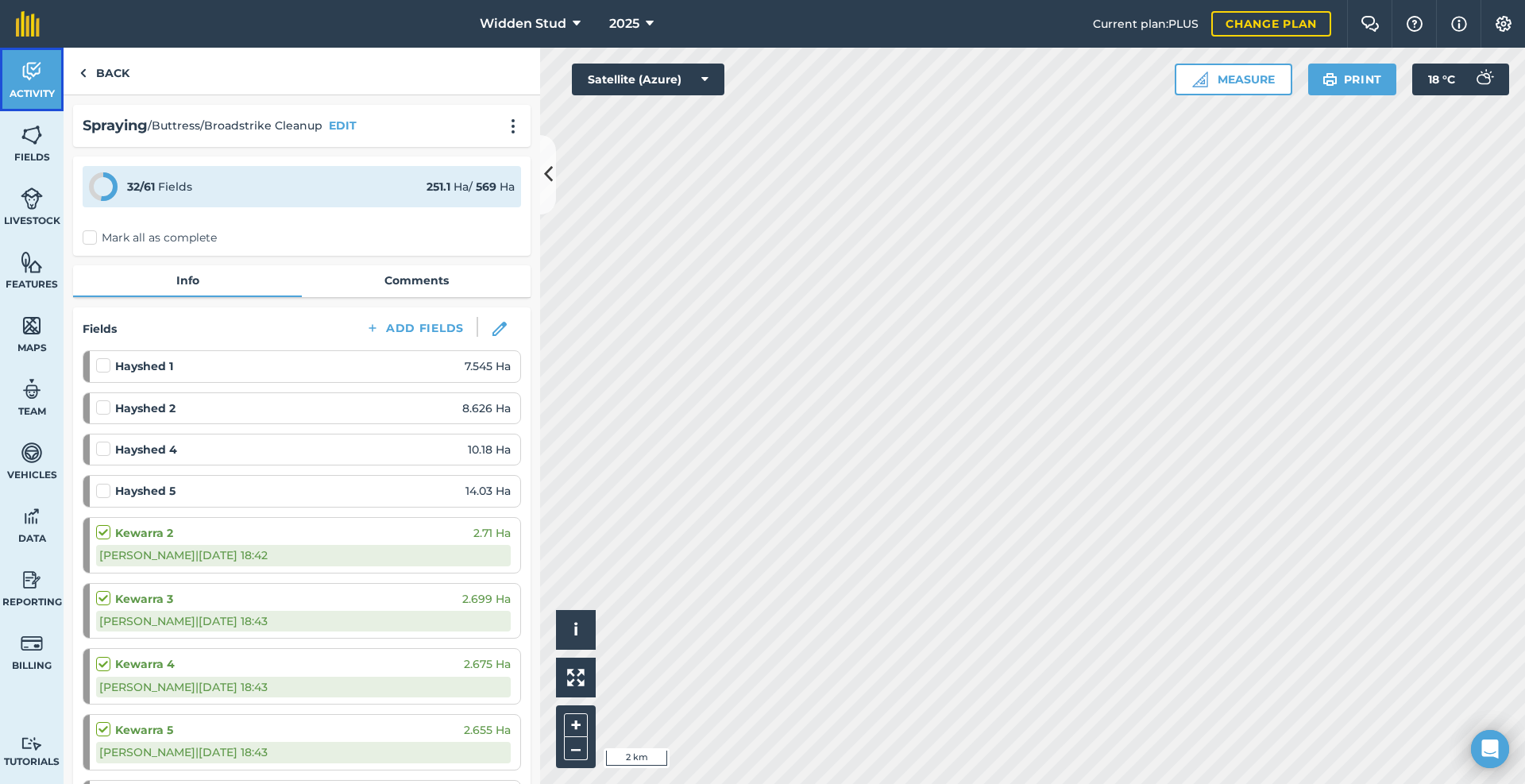
click at [31, 76] on img at bounding box center [32, 71] width 22 height 24
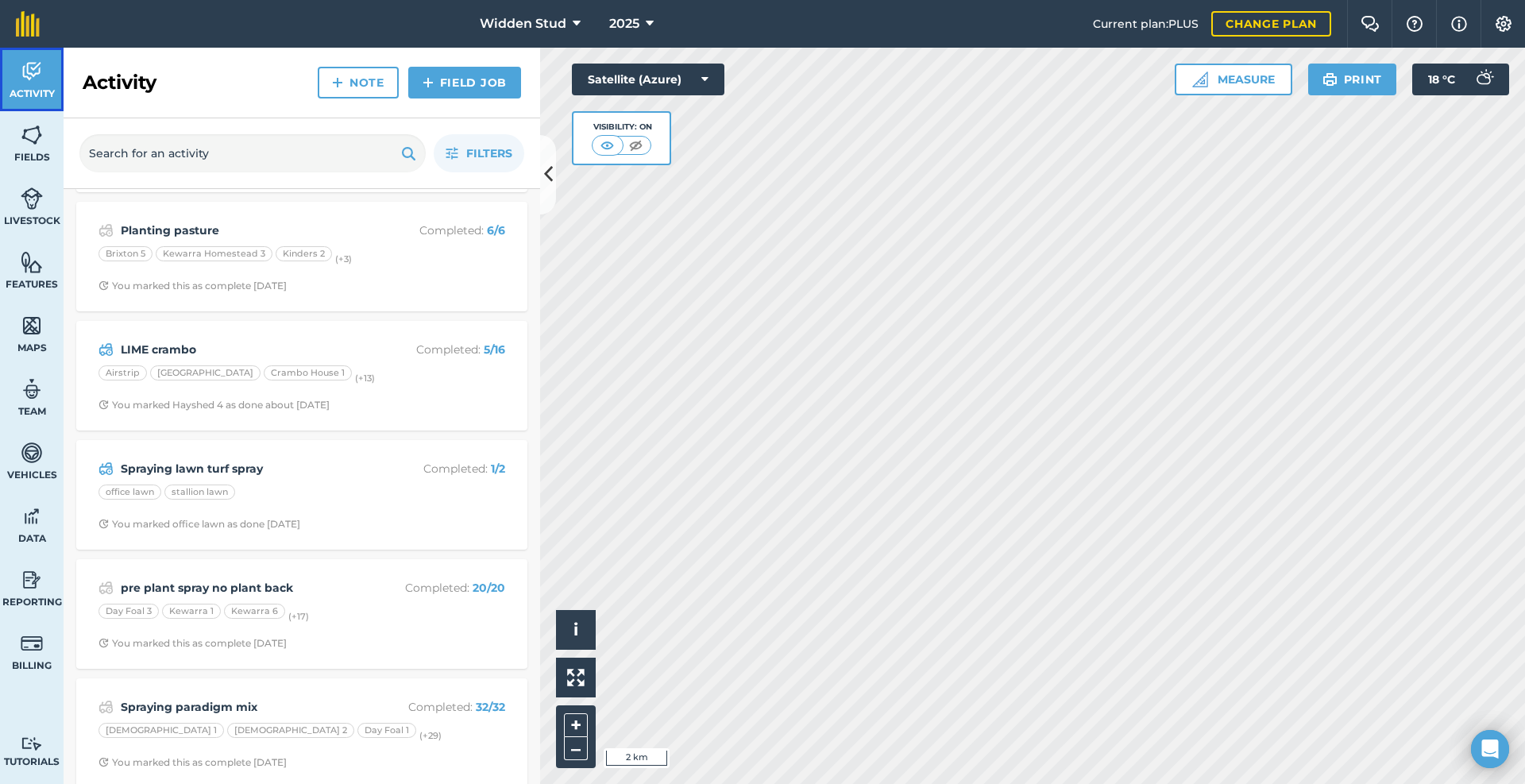
scroll to position [1191, 0]
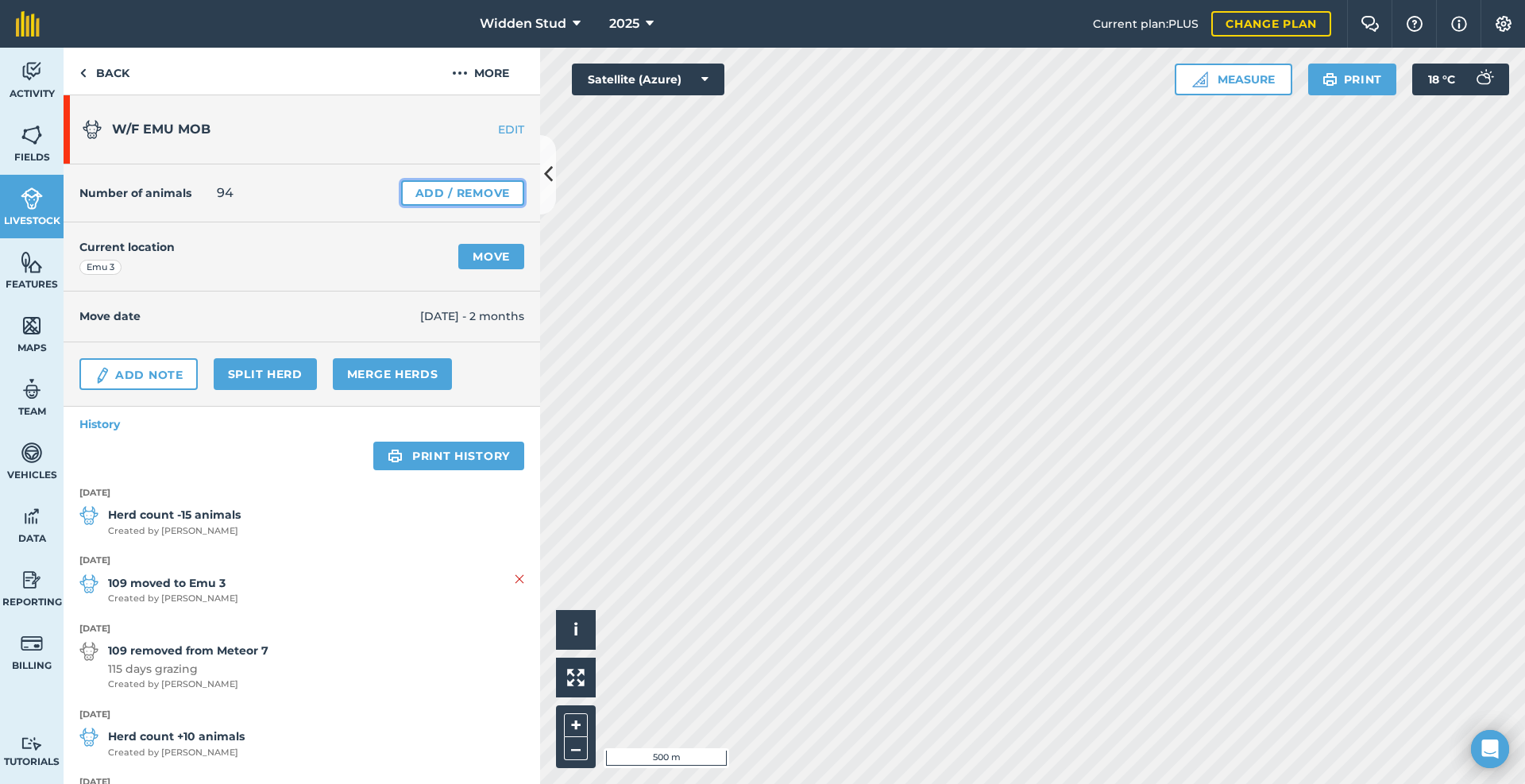
click at [490, 192] on link "Add / Remove" at bounding box center [462, 193] width 123 height 25
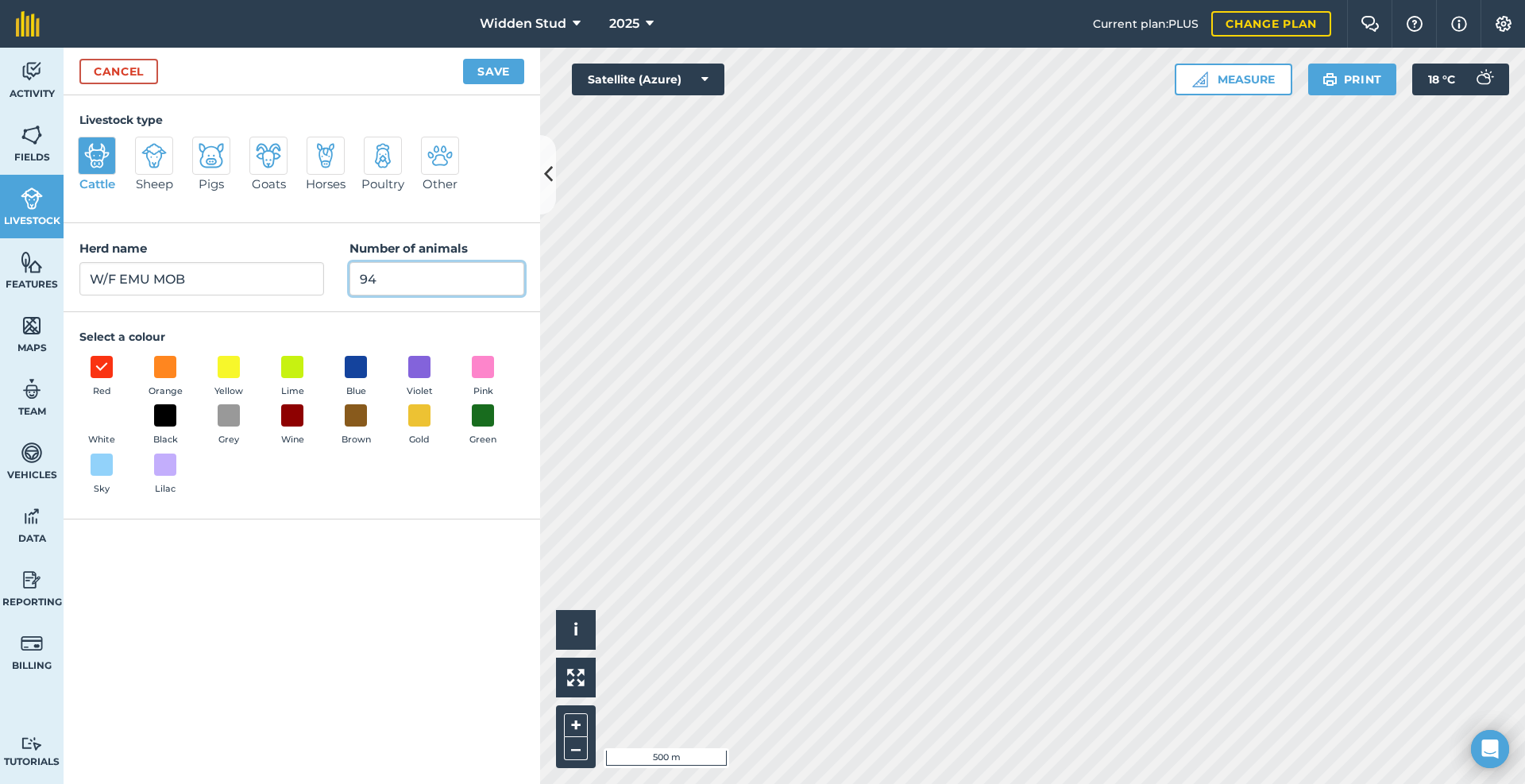
click at [387, 282] on input "94" at bounding box center [437, 278] width 175 height 34
type input "93"
click at [463, 59] on button "Save" at bounding box center [493, 72] width 61 height 25
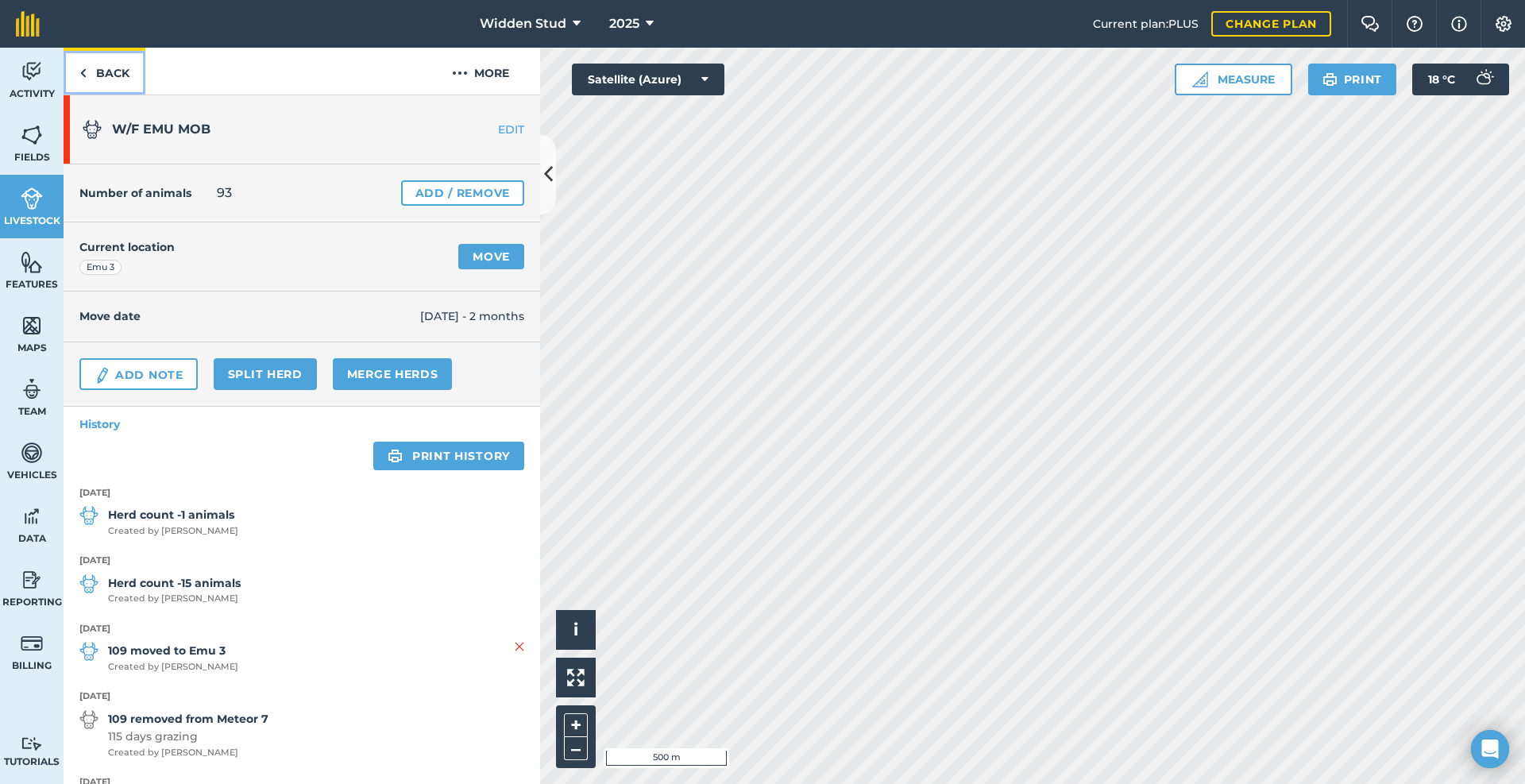
click at [106, 74] on link "Back" at bounding box center [105, 71] width 82 height 47
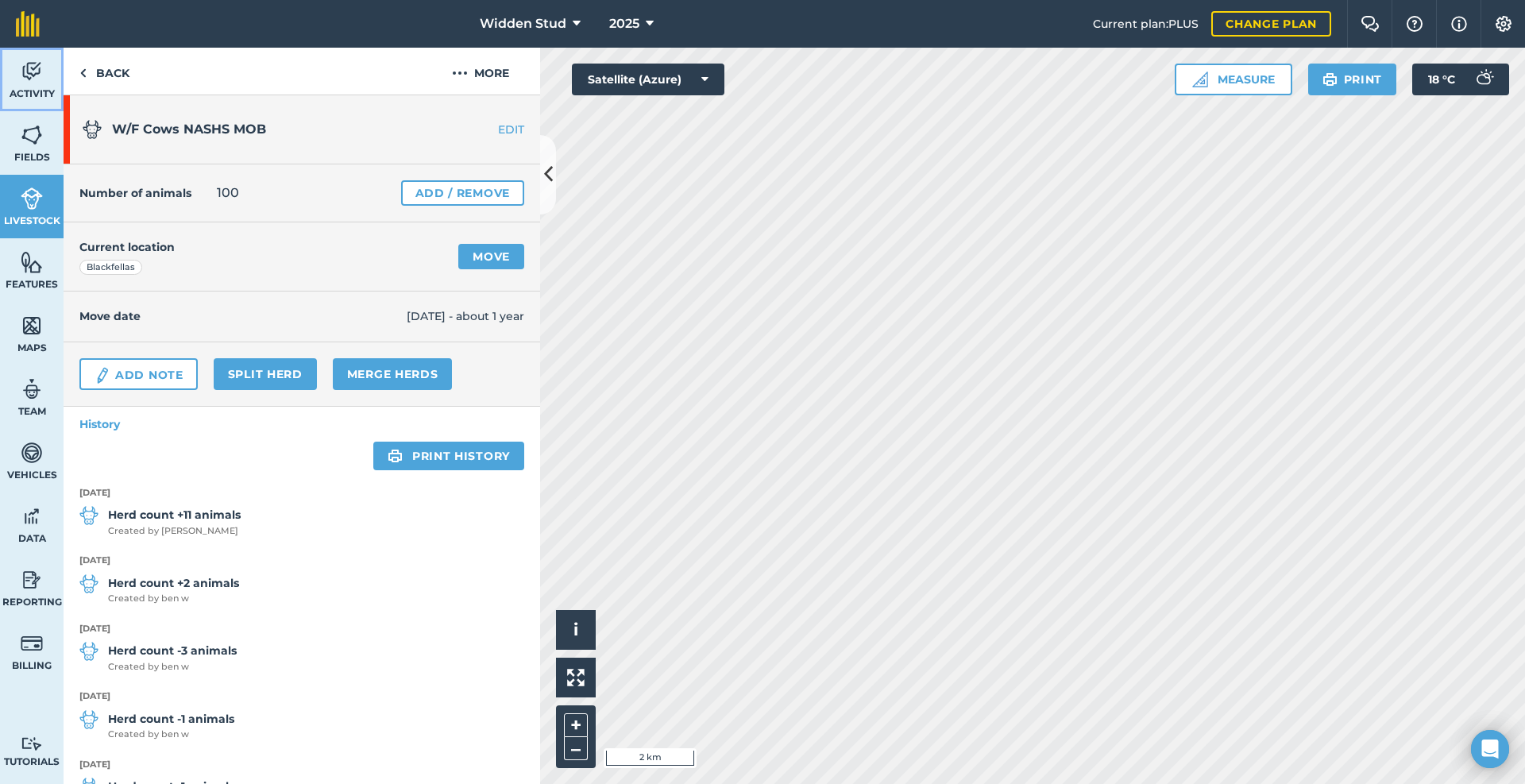
click at [14, 83] on link "Activity" at bounding box center [32, 79] width 64 height 64
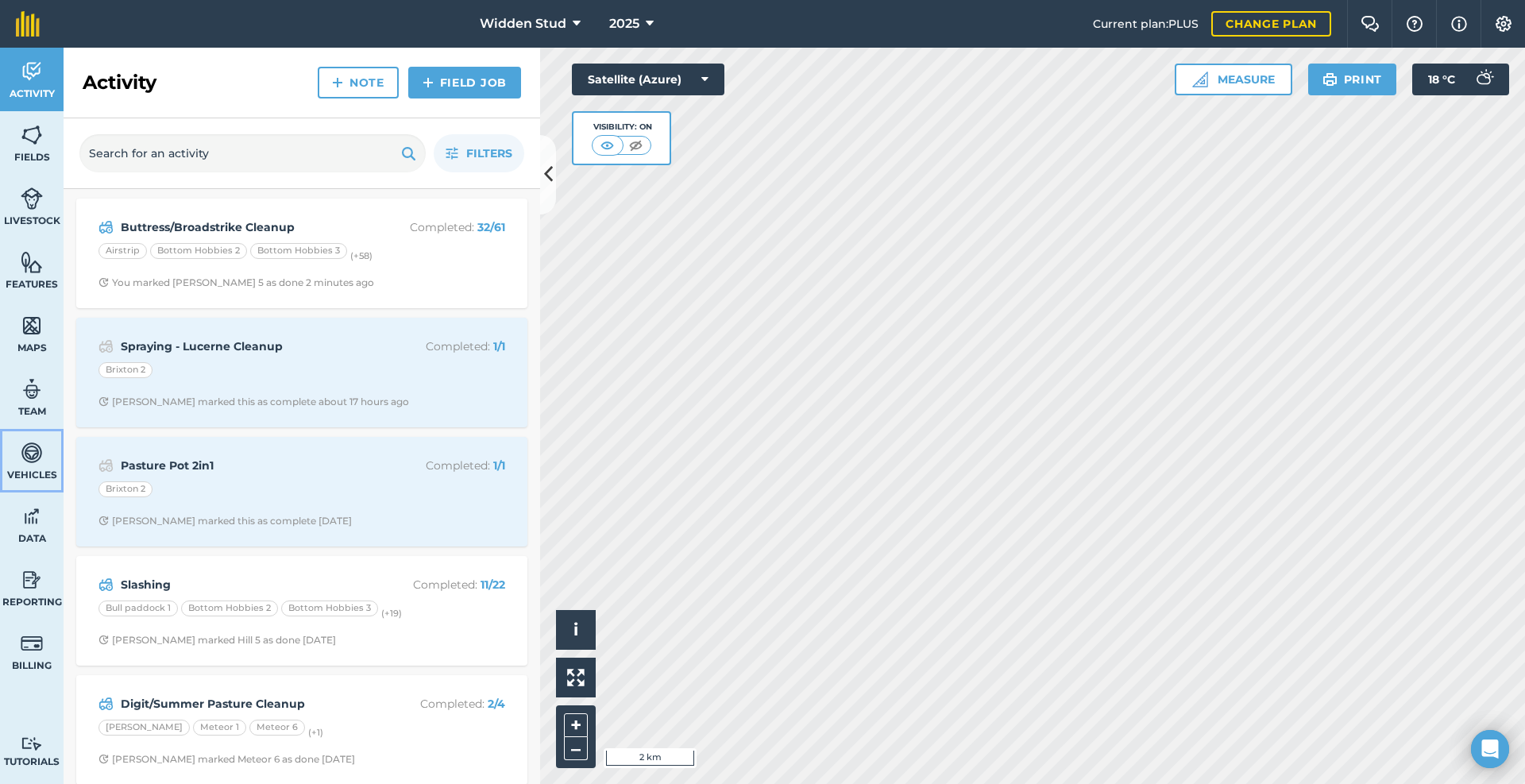
click at [34, 456] on img at bounding box center [32, 453] width 22 height 24
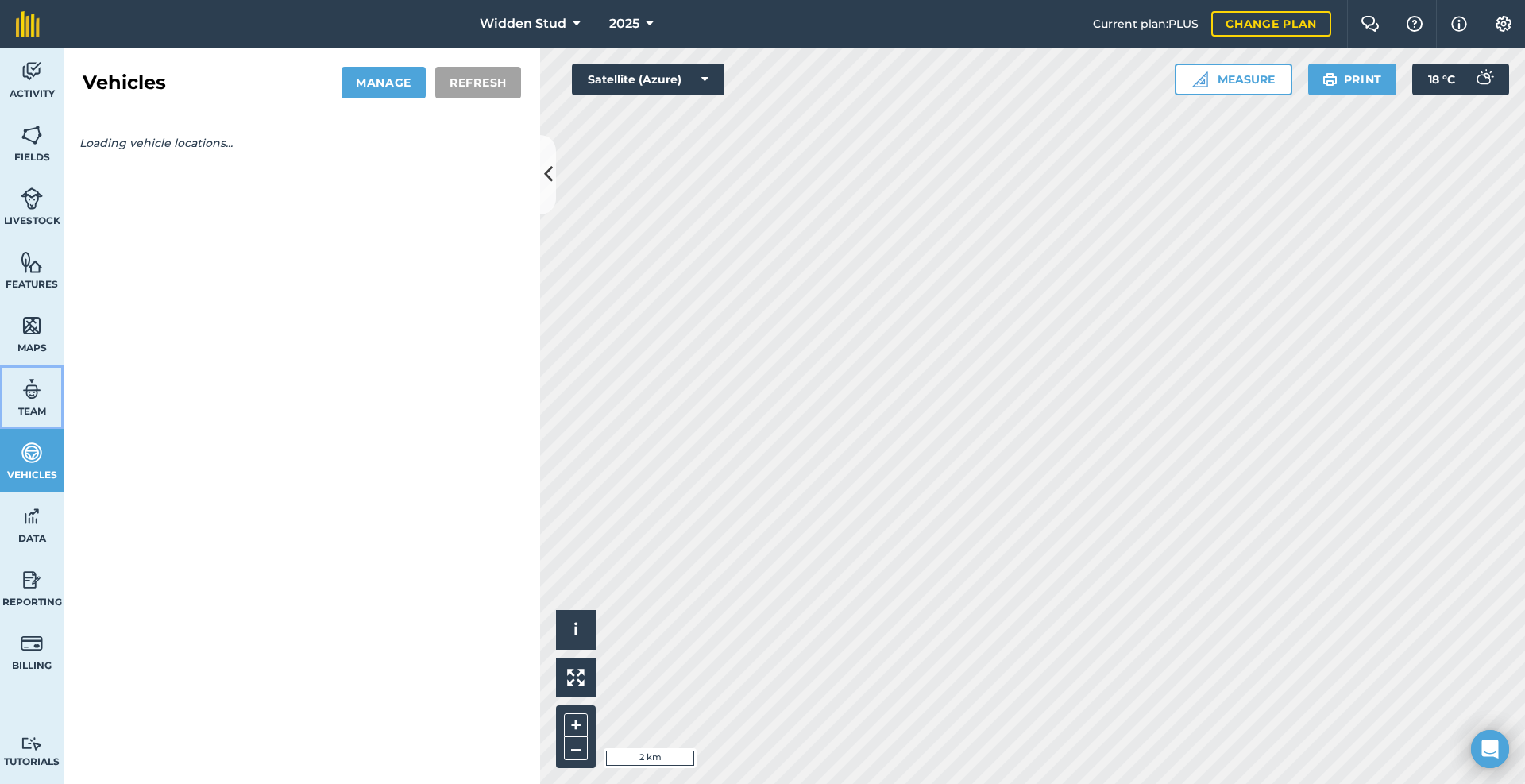
click at [34, 391] on img at bounding box center [32, 389] width 22 height 24
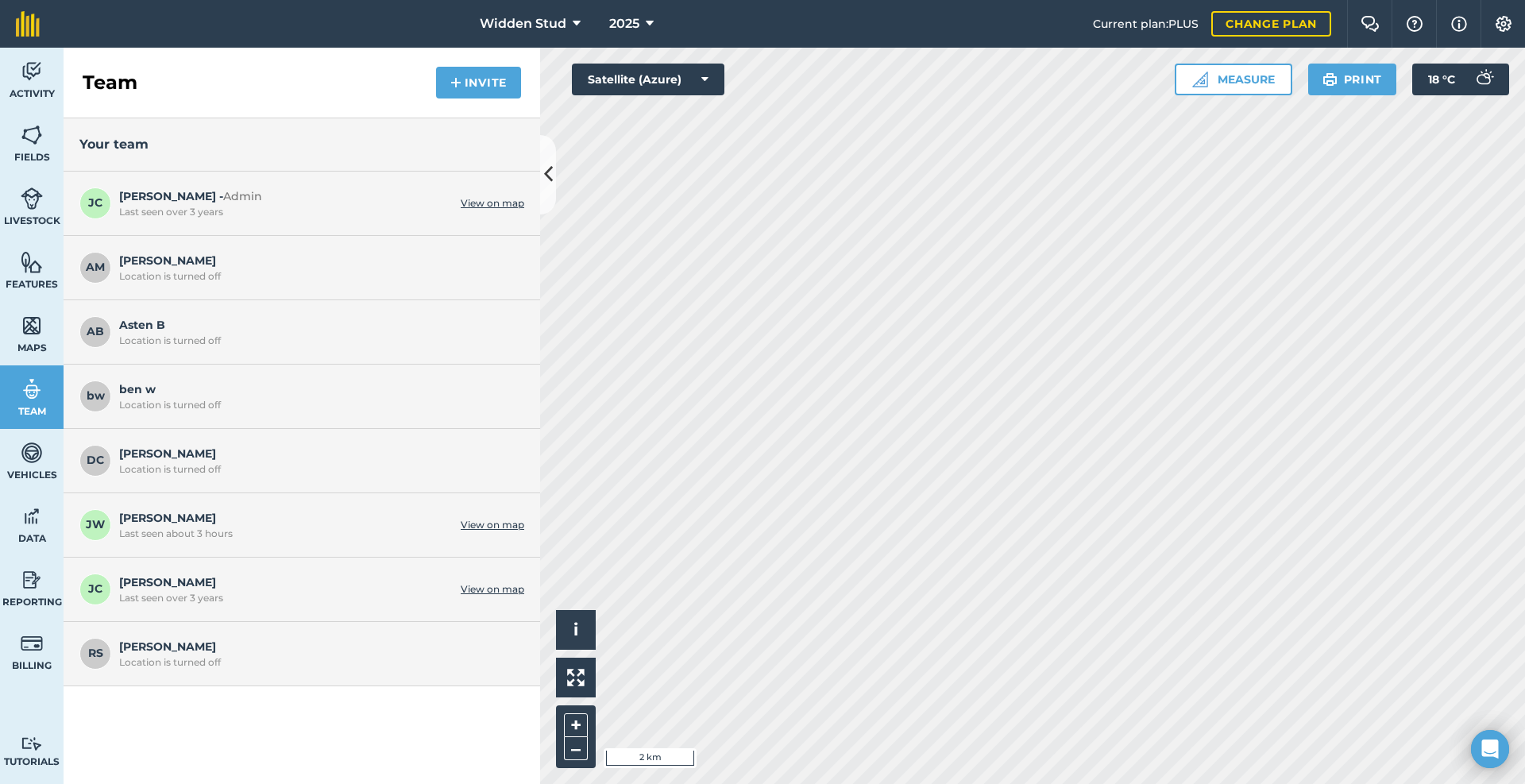
drag, startPoint x: 377, startPoint y: 579, endPoint x: 153, endPoint y: 598, distance: 224.8
drag, startPoint x: 153, startPoint y: 598, endPoint x: 140, endPoint y: 570, distance: 30.9
click at [140, 570] on div "[PERSON_NAME] [PERSON_NAME] C Last seen over 3 years View on map" at bounding box center [302, 589] width 477 height 65
click at [138, 580] on span "[PERSON_NAME] Last seen over 3 years" at bounding box center [286, 588] width 334 height 30
click at [29, 518] on img at bounding box center [32, 516] width 22 height 24
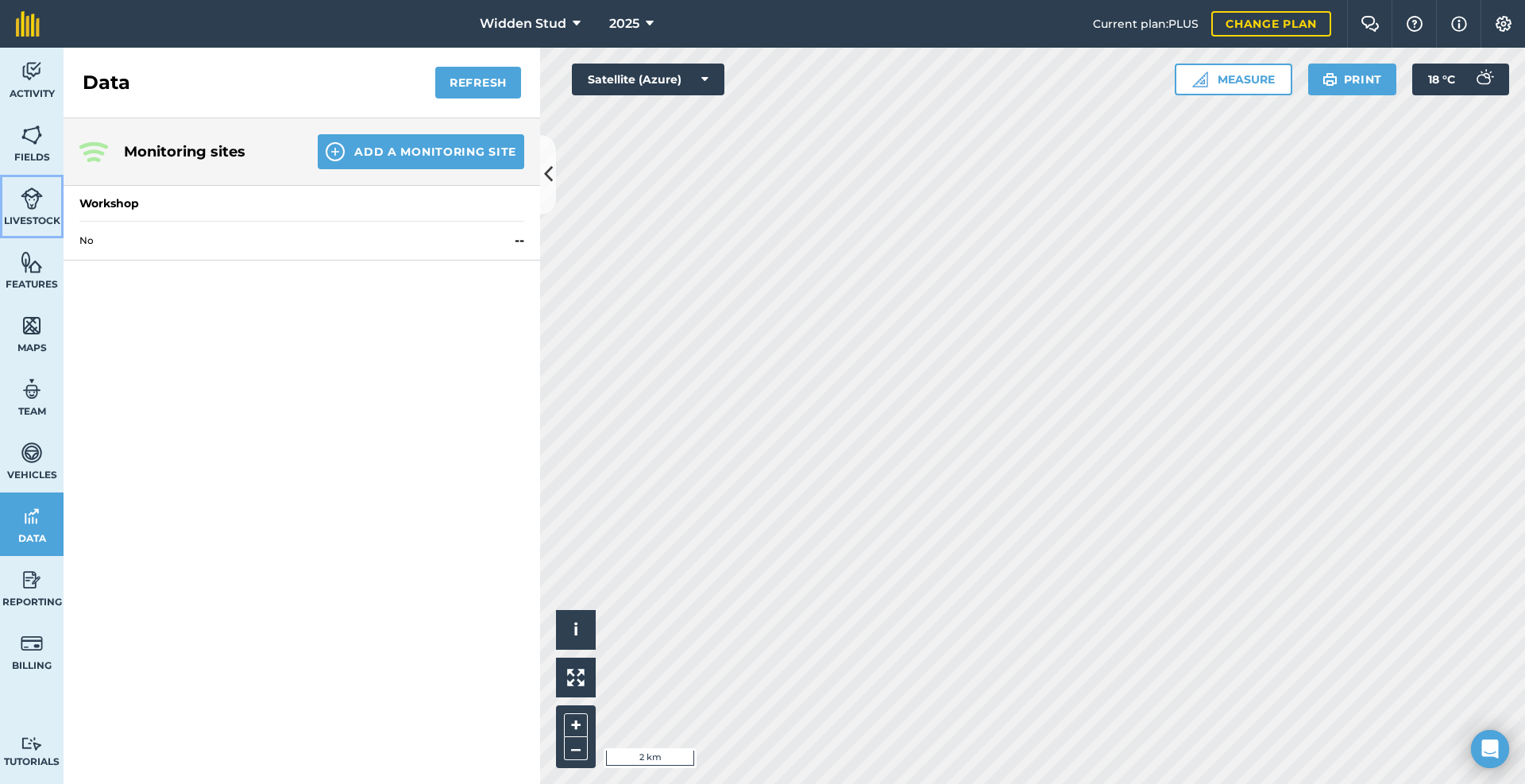
click at [18, 189] on link "Livestock" at bounding box center [32, 206] width 64 height 64
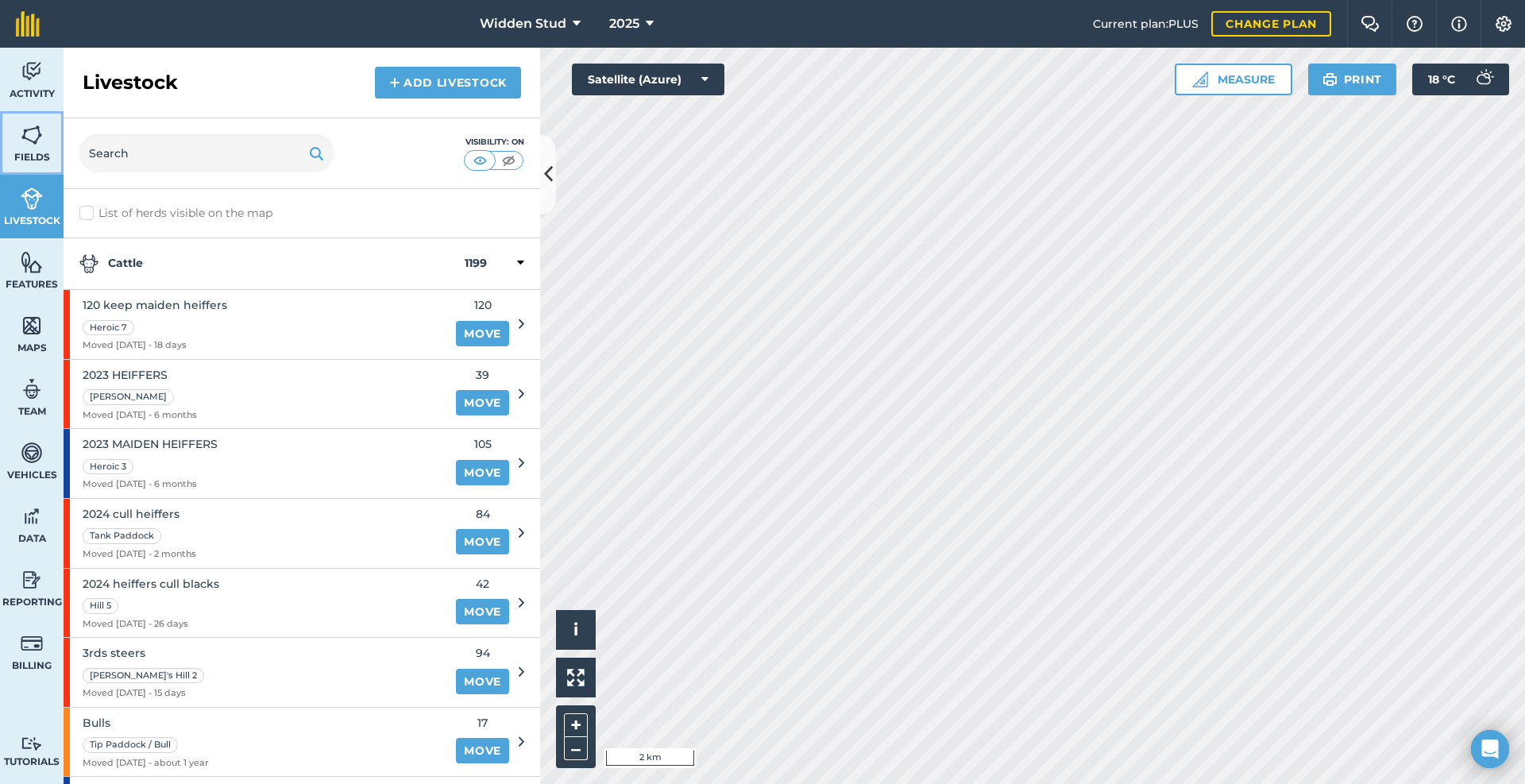
click at [22, 152] on span "Fields" at bounding box center [32, 157] width 64 height 13
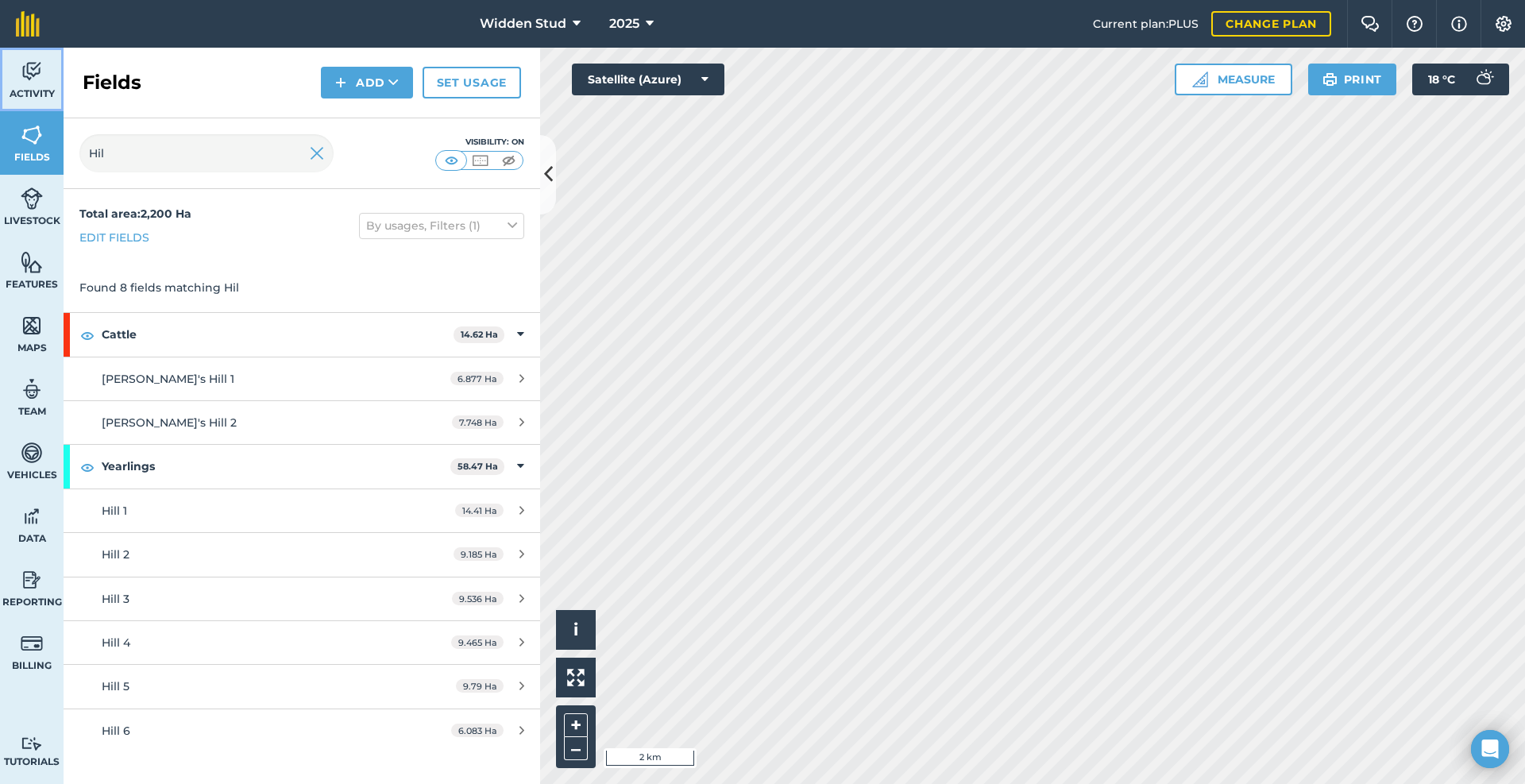
click at [29, 82] on img at bounding box center [32, 71] width 22 height 24
